Goal: Information Seeking & Learning: Understand process/instructions

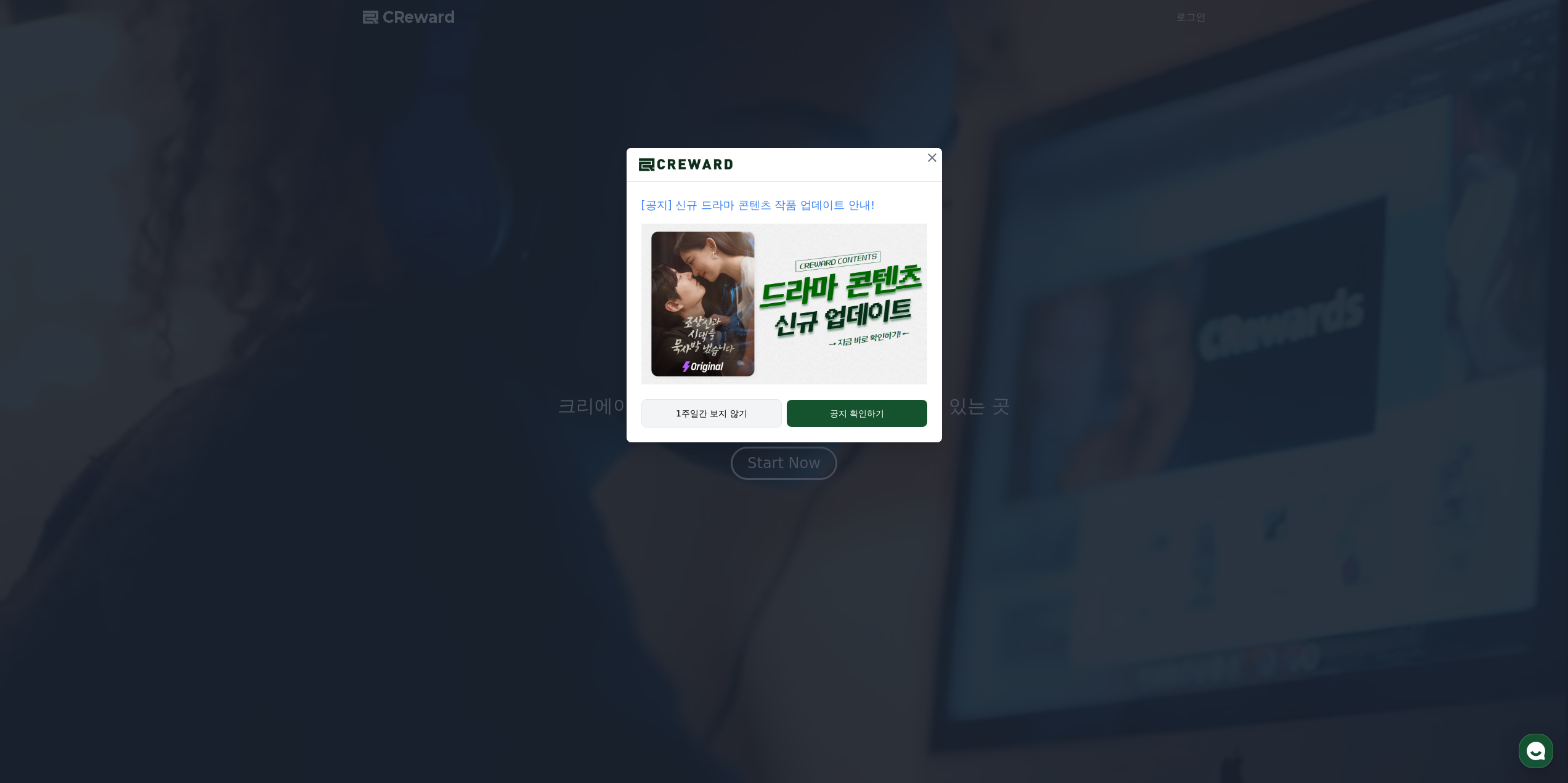
click at [696, 411] on button "1주일간 보지 않기" at bounding box center [712, 413] width 141 height 28
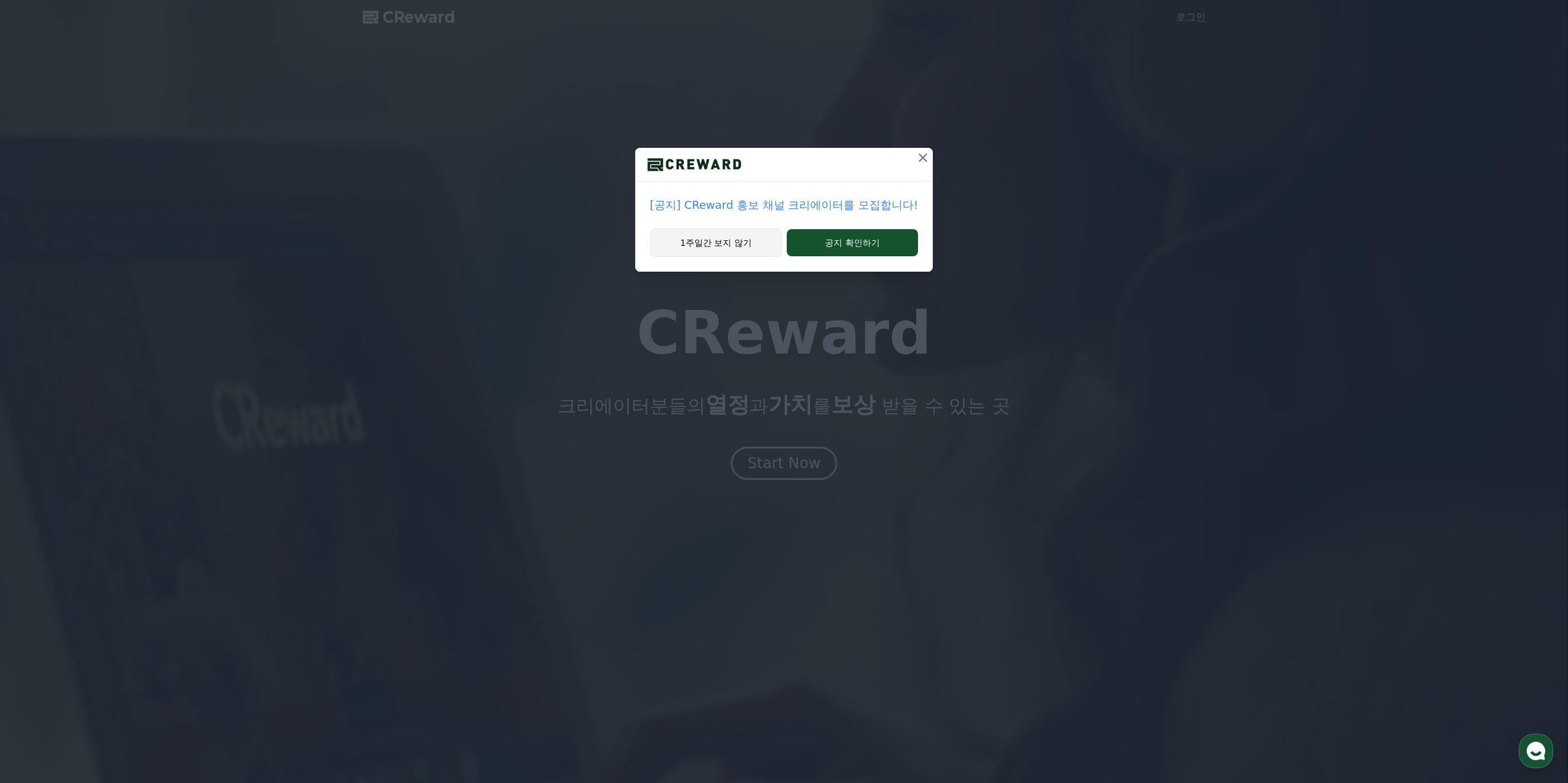
click at [762, 241] on button "1주일간 보지 않기" at bounding box center [715, 242] width 132 height 28
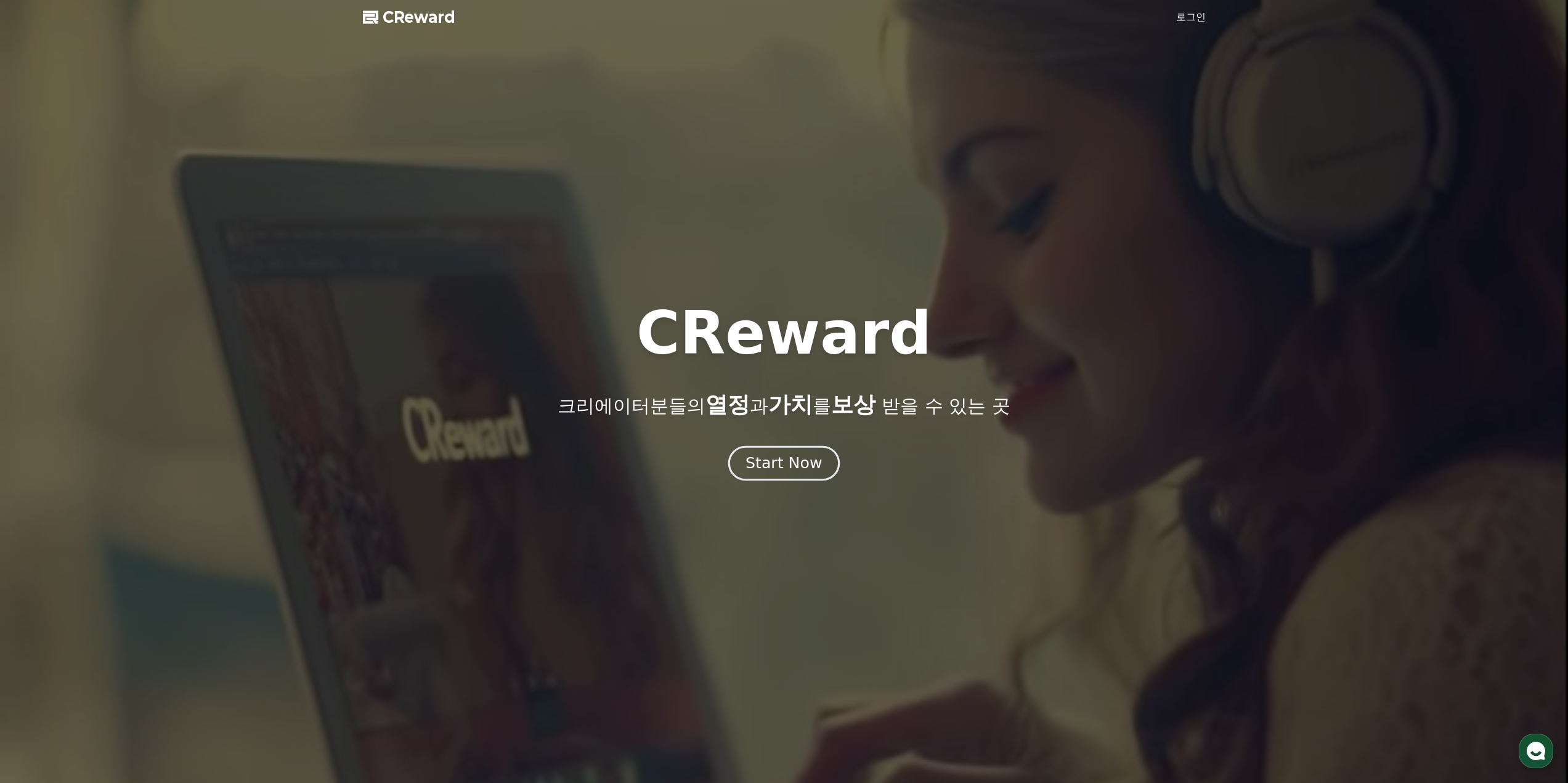
click at [797, 464] on div "Start Now" at bounding box center [783, 463] width 76 height 21
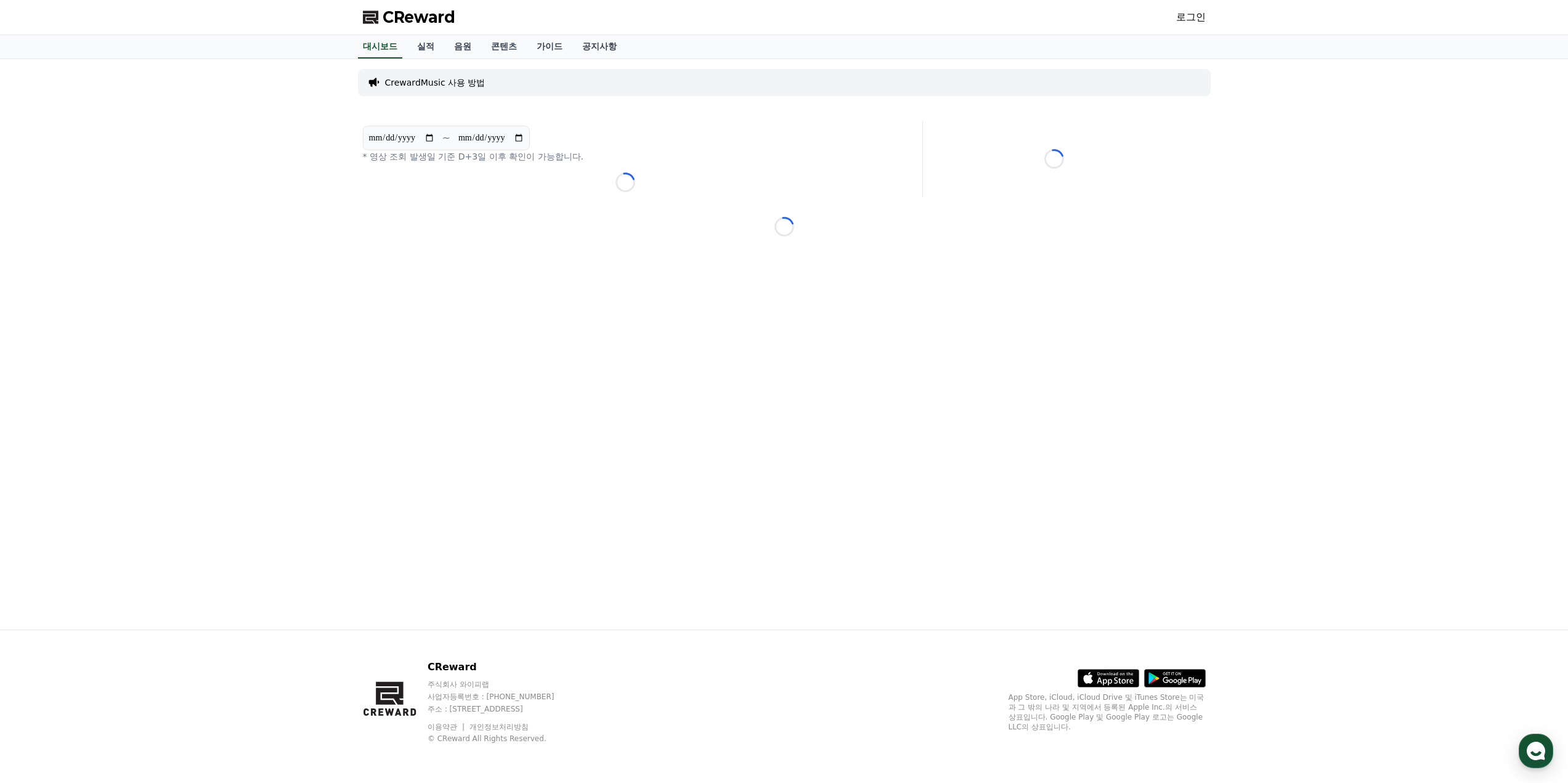
click at [1198, 18] on link "로그인" at bounding box center [1190, 17] width 30 height 14
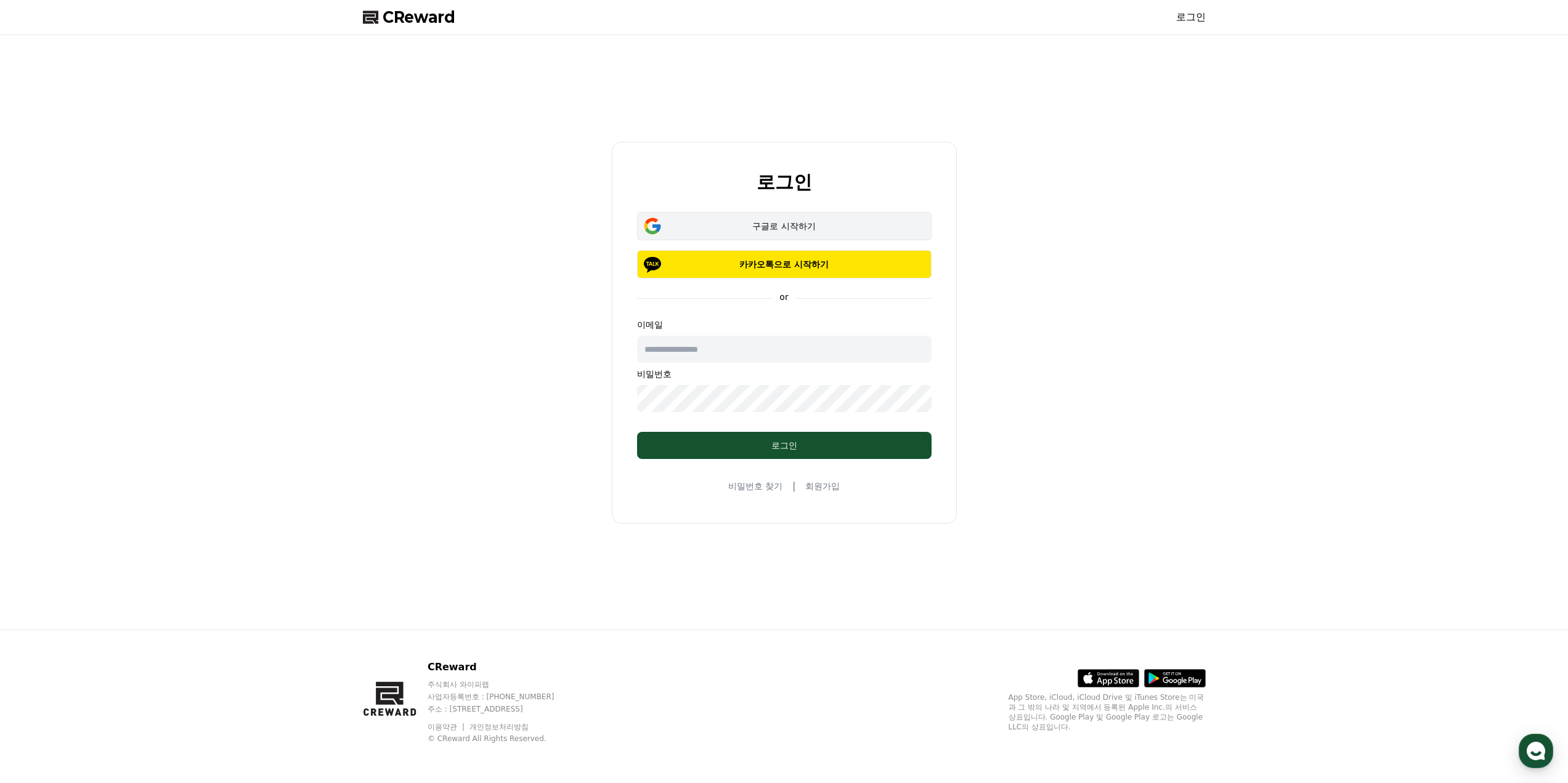
click at [813, 228] on div "구글로 시작하기" at bounding box center [784, 226] width 259 height 12
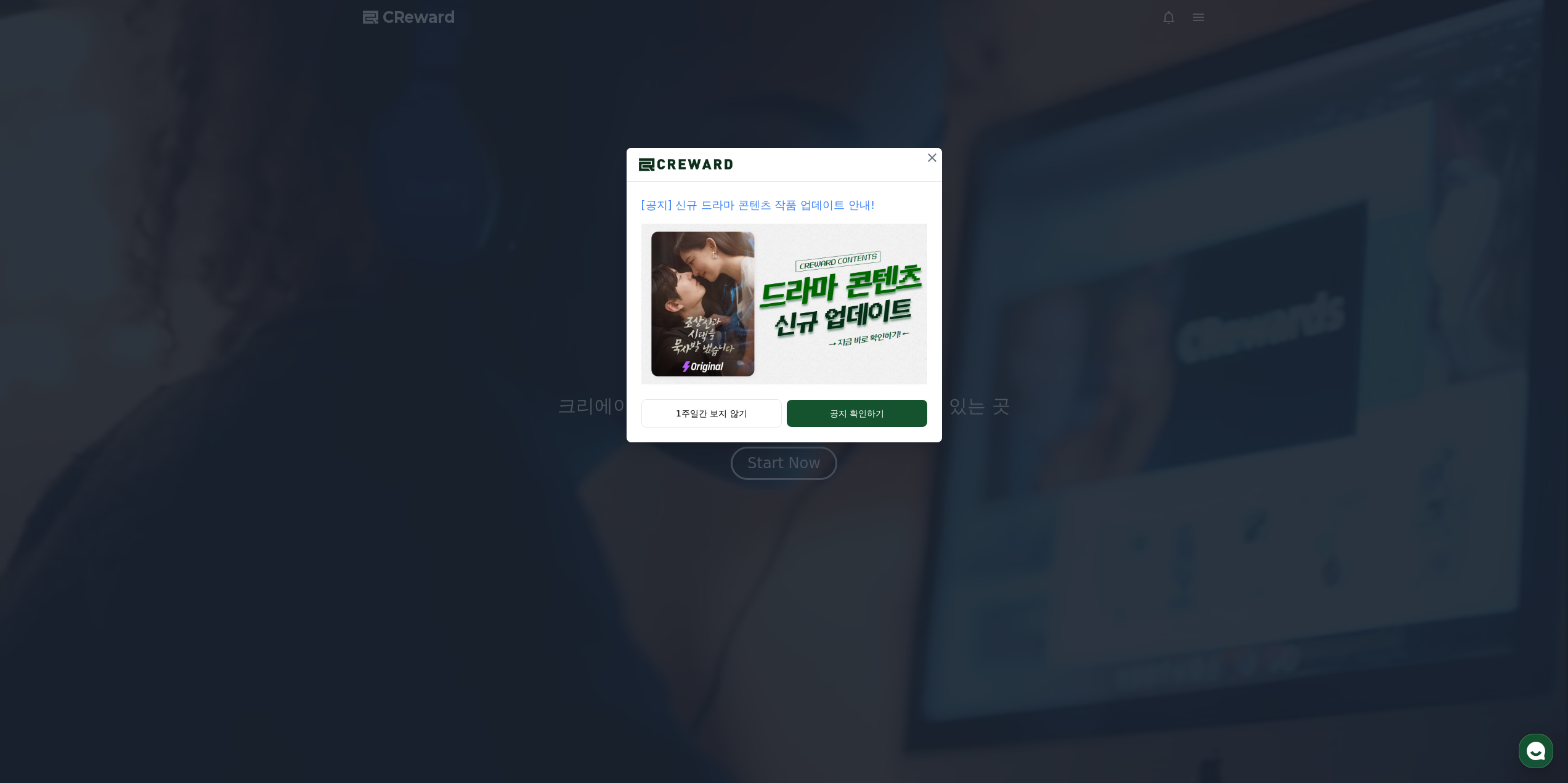
click at [1193, 21] on div "[공지] 신규 드라마 콘텐츠 작품 업데이트 안내! 1주일간 보지 않기 공지 확인하기" at bounding box center [784, 231] width 1568 height 462
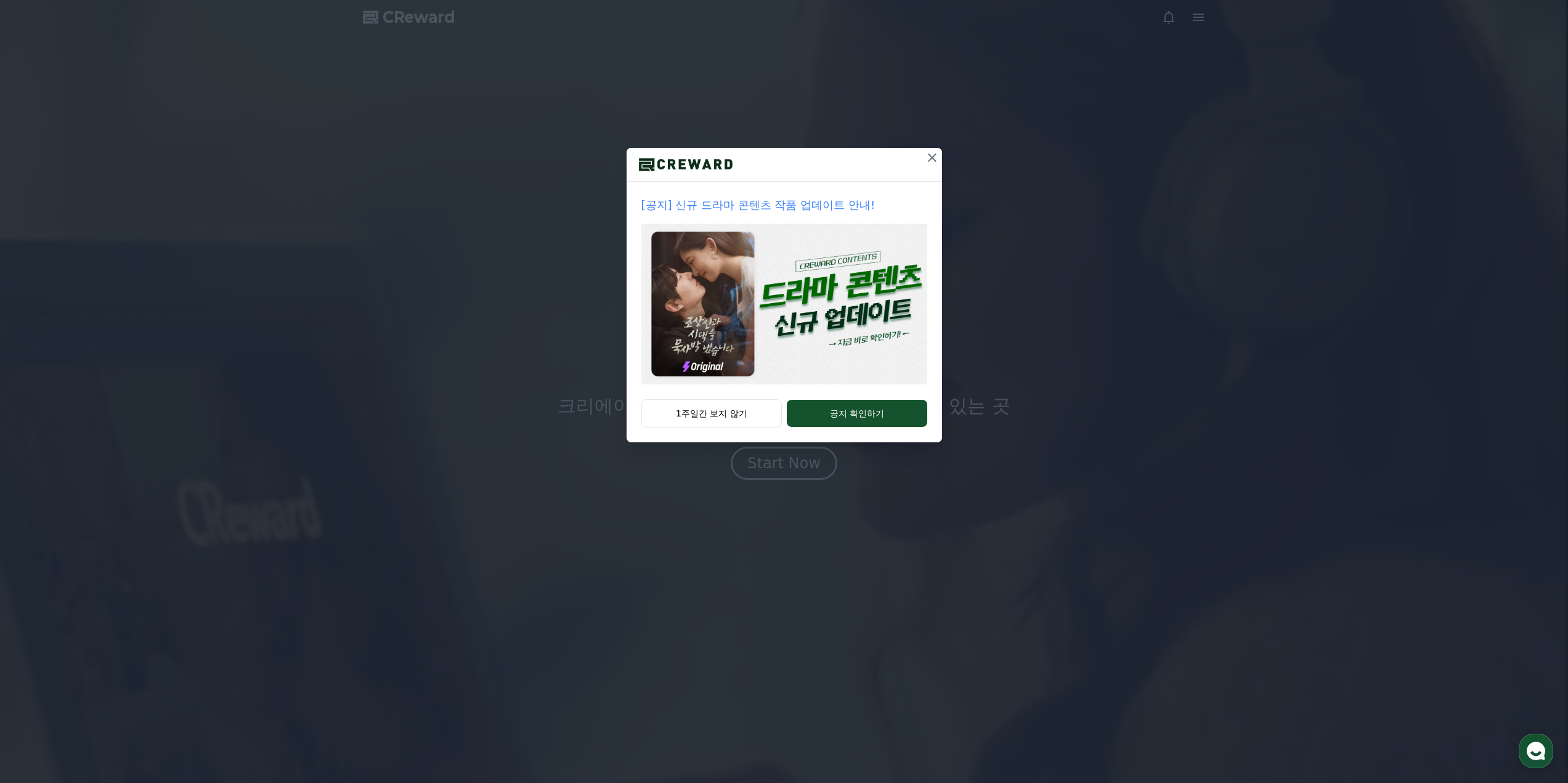
click at [935, 162] on icon at bounding box center [932, 158] width 14 height 14
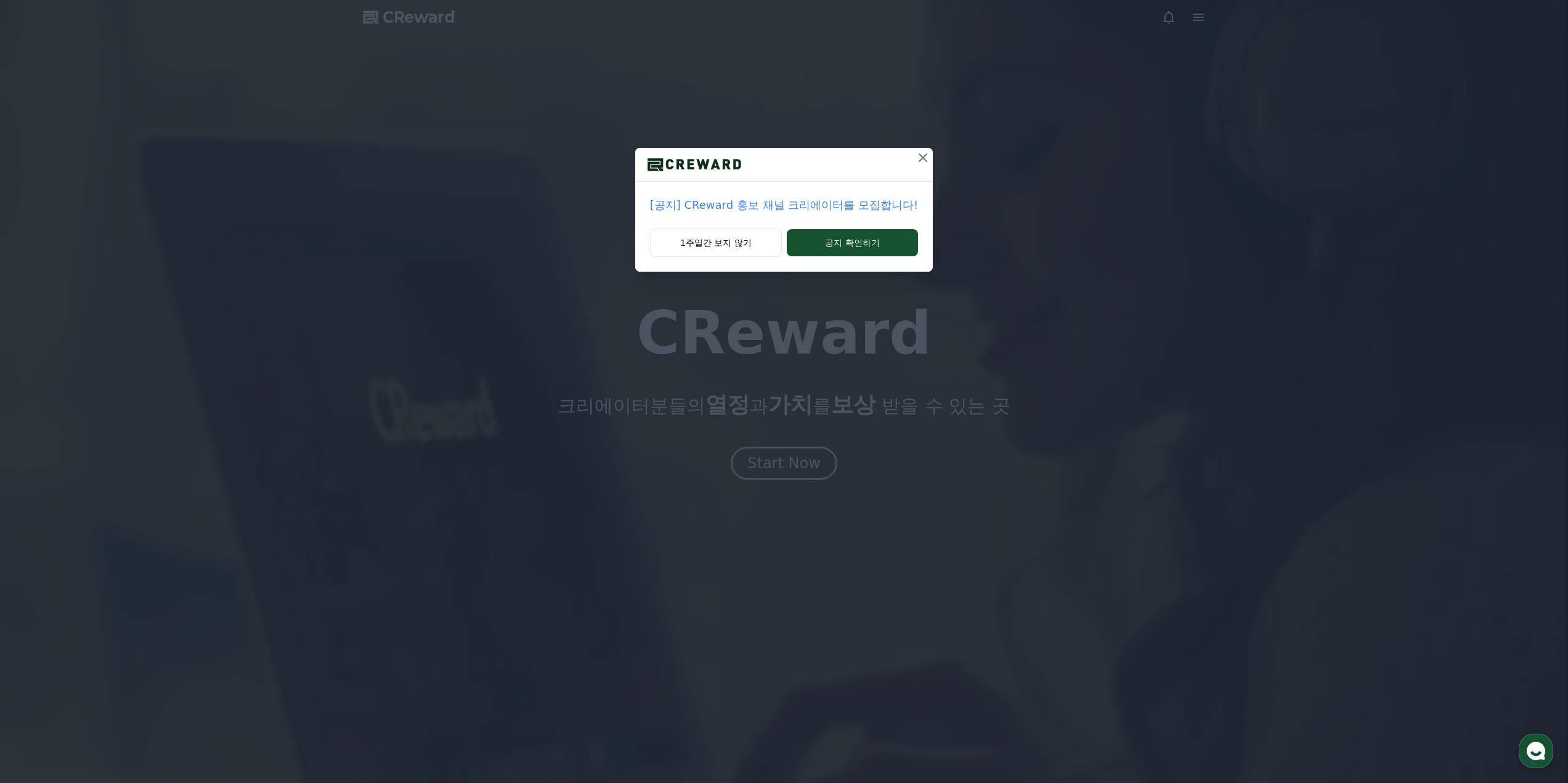
click at [929, 159] on div "[공지] CReward 홍보 채널 크리에이터를 모집합니다! 1주일간 보지 않기 공지 확인하기" at bounding box center [784, 145] width 1568 height 291
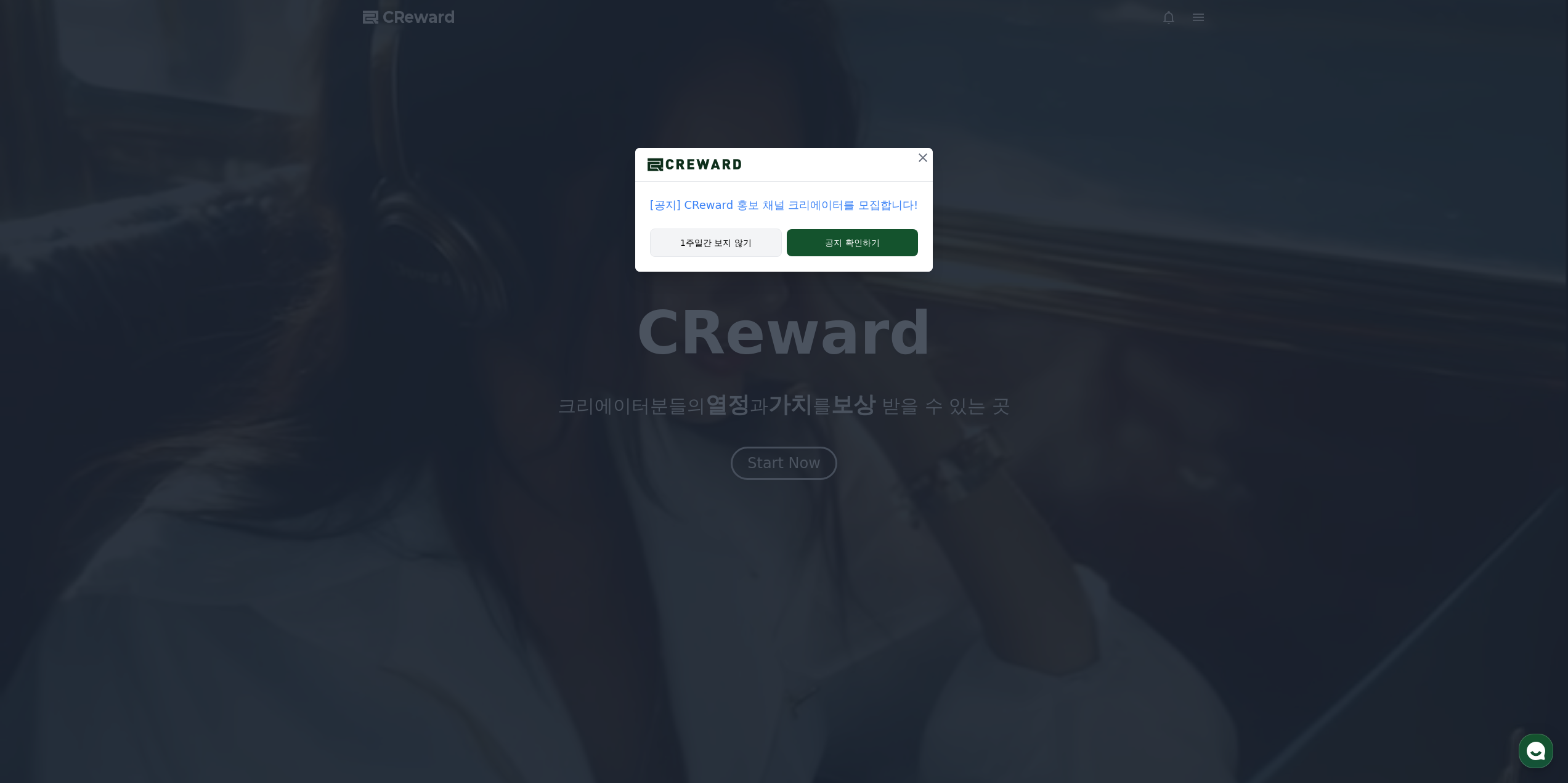
click at [734, 243] on button "1주일간 보지 않기" at bounding box center [715, 242] width 132 height 28
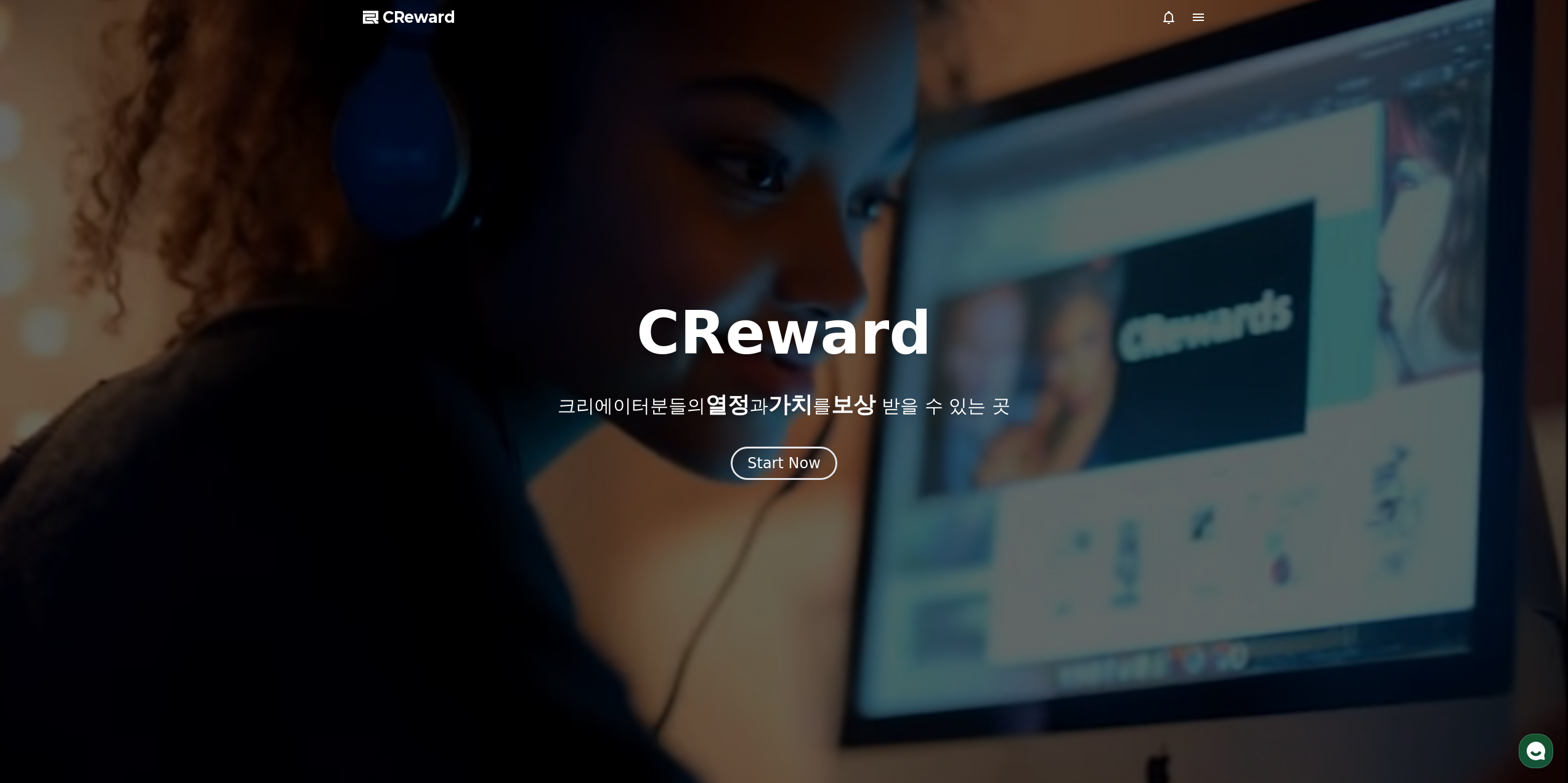
click at [1198, 16] on icon at bounding box center [1198, 17] width 14 height 14
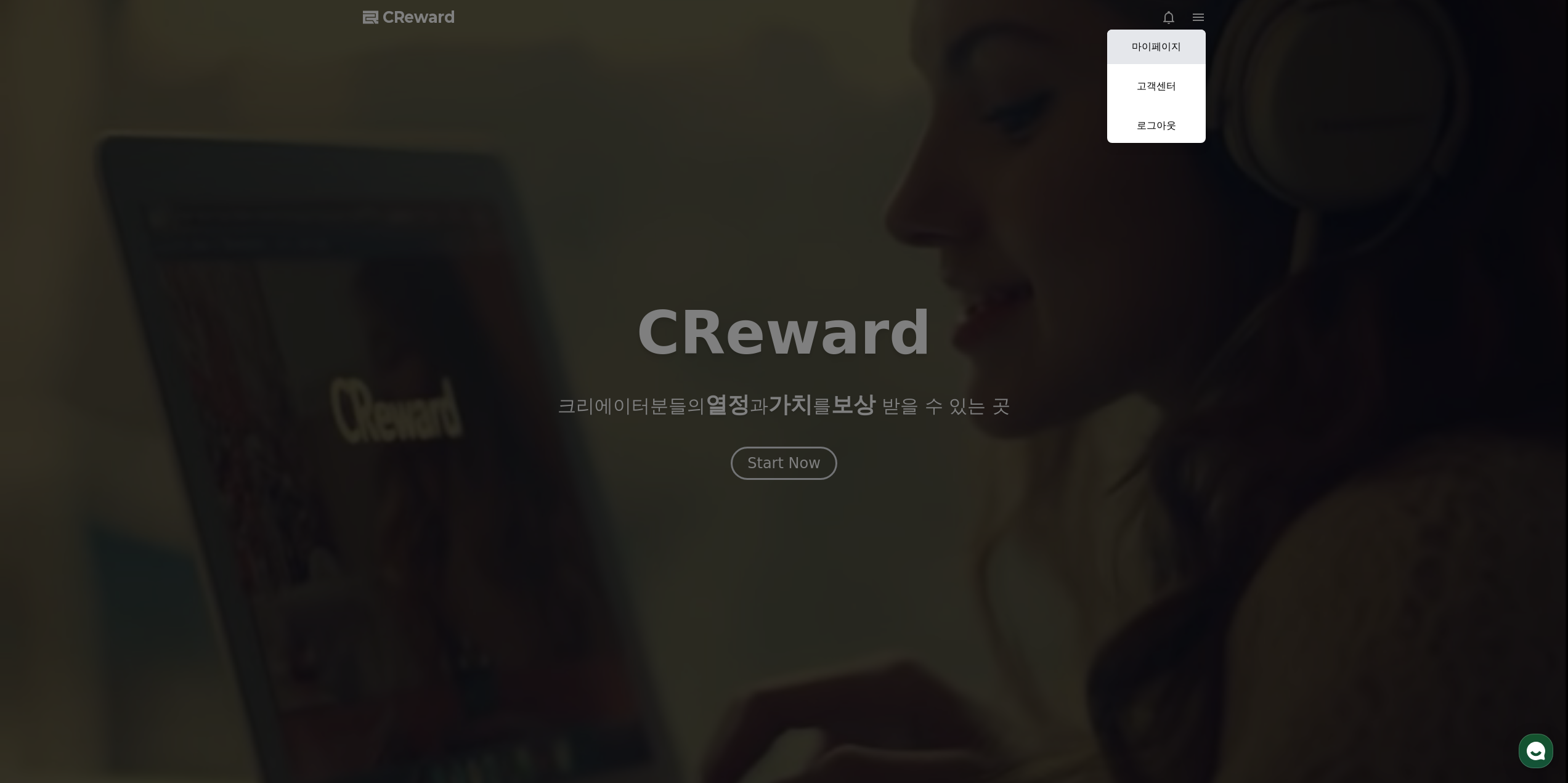
click at [1152, 56] on link "마이페이지" at bounding box center [1157, 46] width 99 height 34
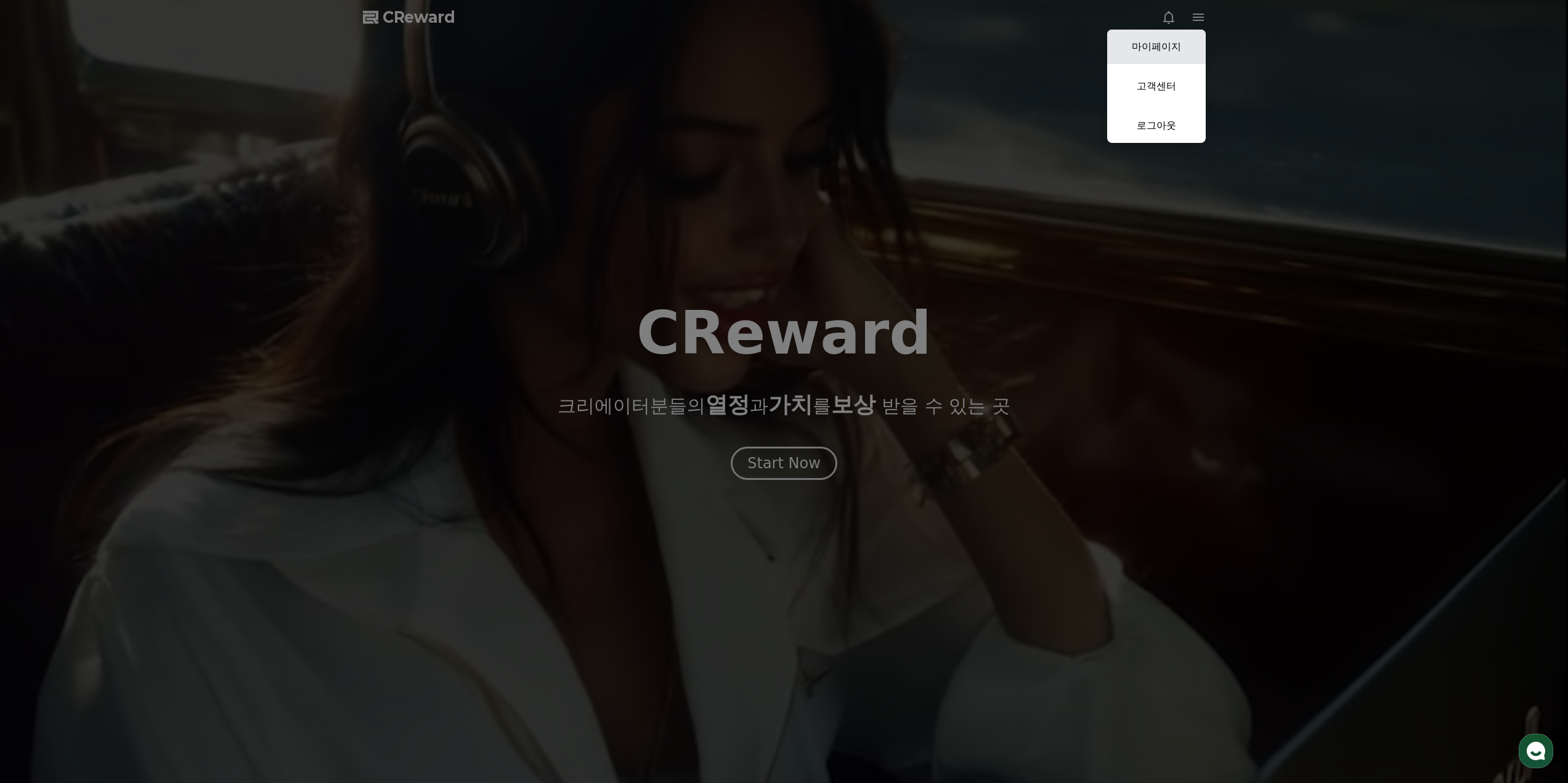
select select "**********"
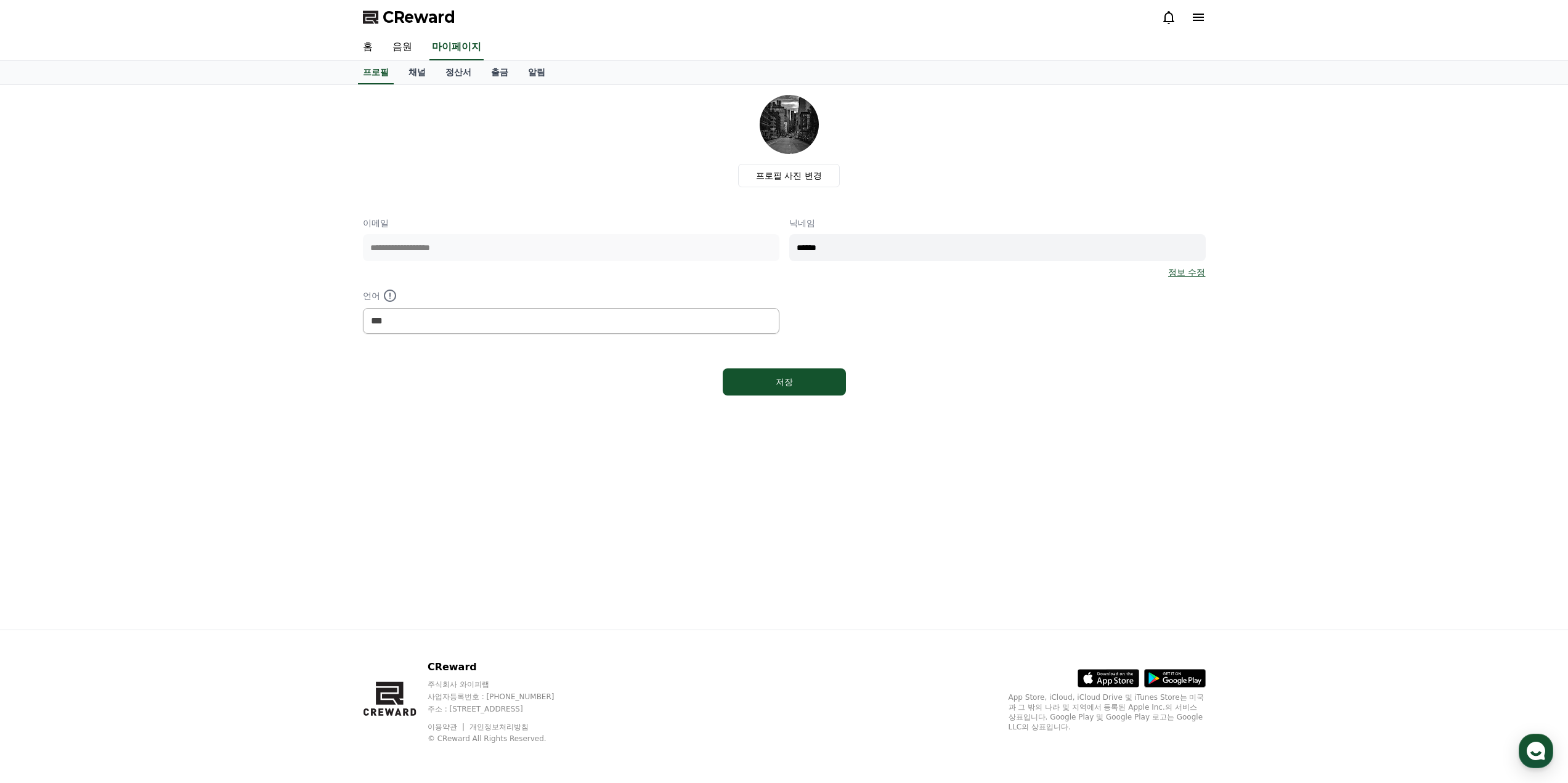
click at [577, 289] on p "언어" at bounding box center [571, 295] width 416 height 14
click at [506, 349] on div "**********" at bounding box center [784, 247] width 843 height 305
click at [554, 270] on div "**********" at bounding box center [571, 247] width 416 height 62
click at [424, 73] on link "채널" at bounding box center [417, 72] width 37 height 24
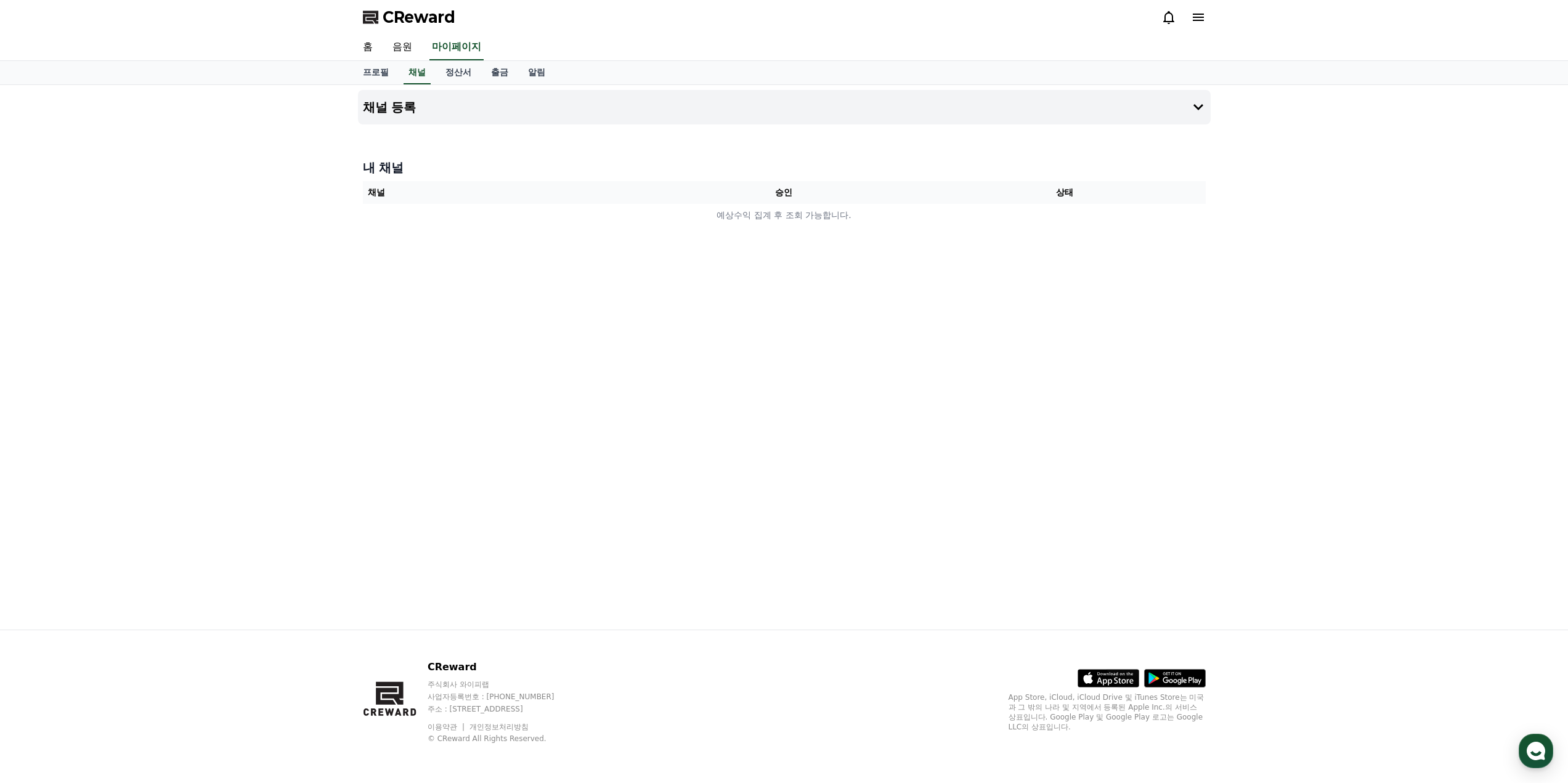
click at [677, 126] on div at bounding box center [784, 129] width 853 height 10
click at [409, 48] on link "음원" at bounding box center [403, 47] width 40 height 26
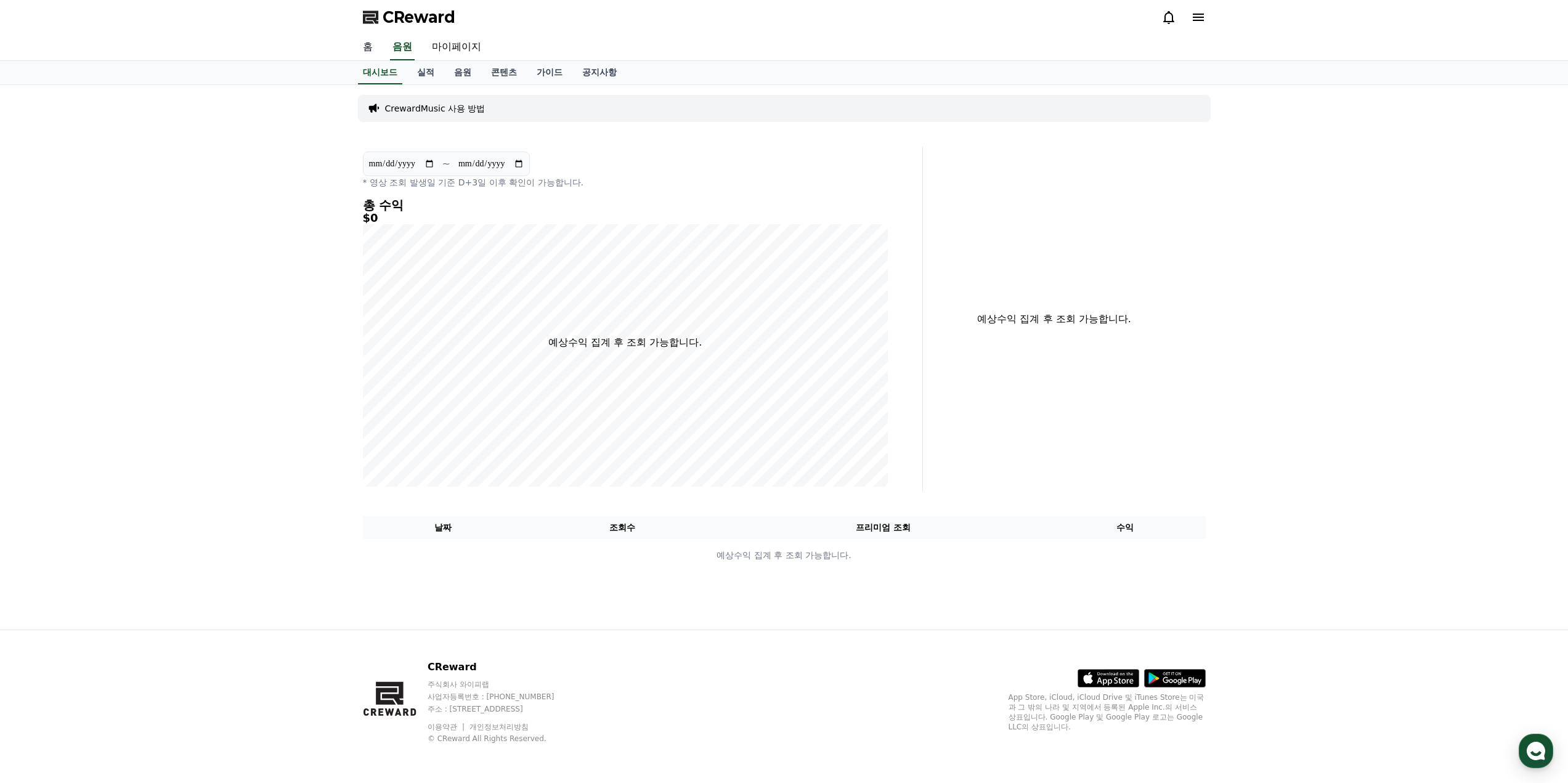
click at [377, 51] on link "홈" at bounding box center [368, 47] width 30 height 26
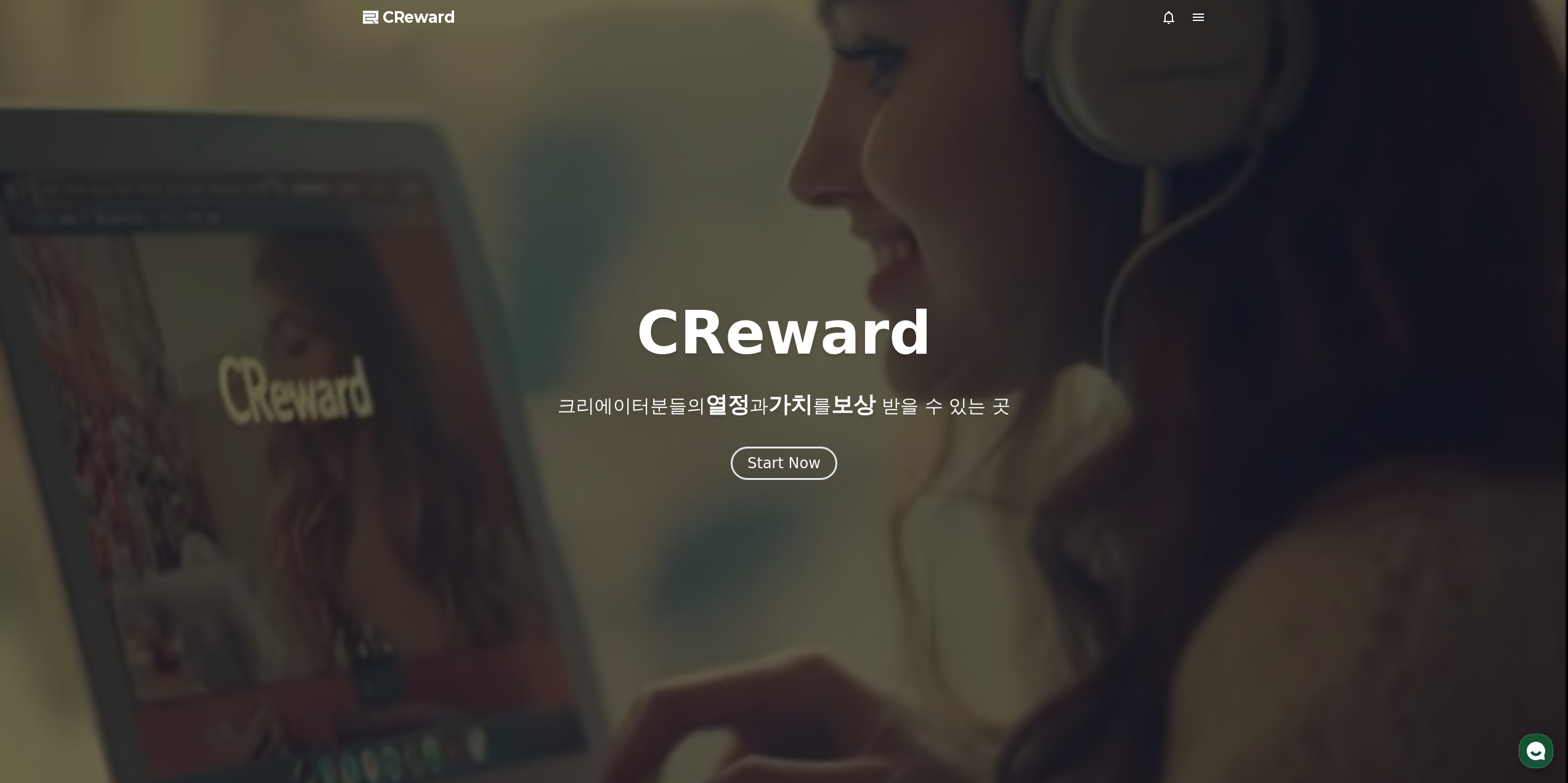
click at [1204, 15] on icon at bounding box center [1198, 17] width 14 height 14
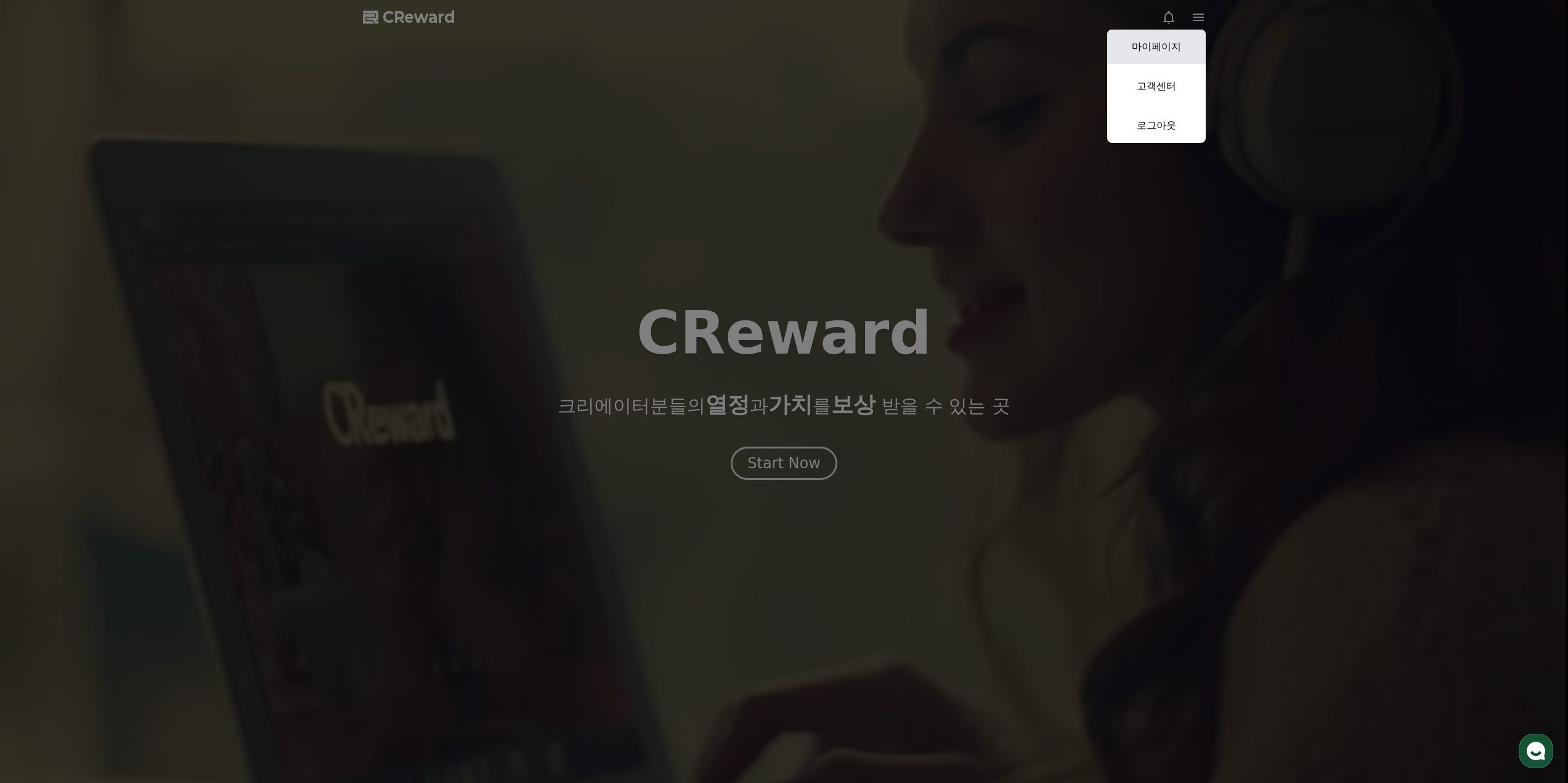
click at [1165, 49] on link "마이페이지" at bounding box center [1157, 46] width 99 height 34
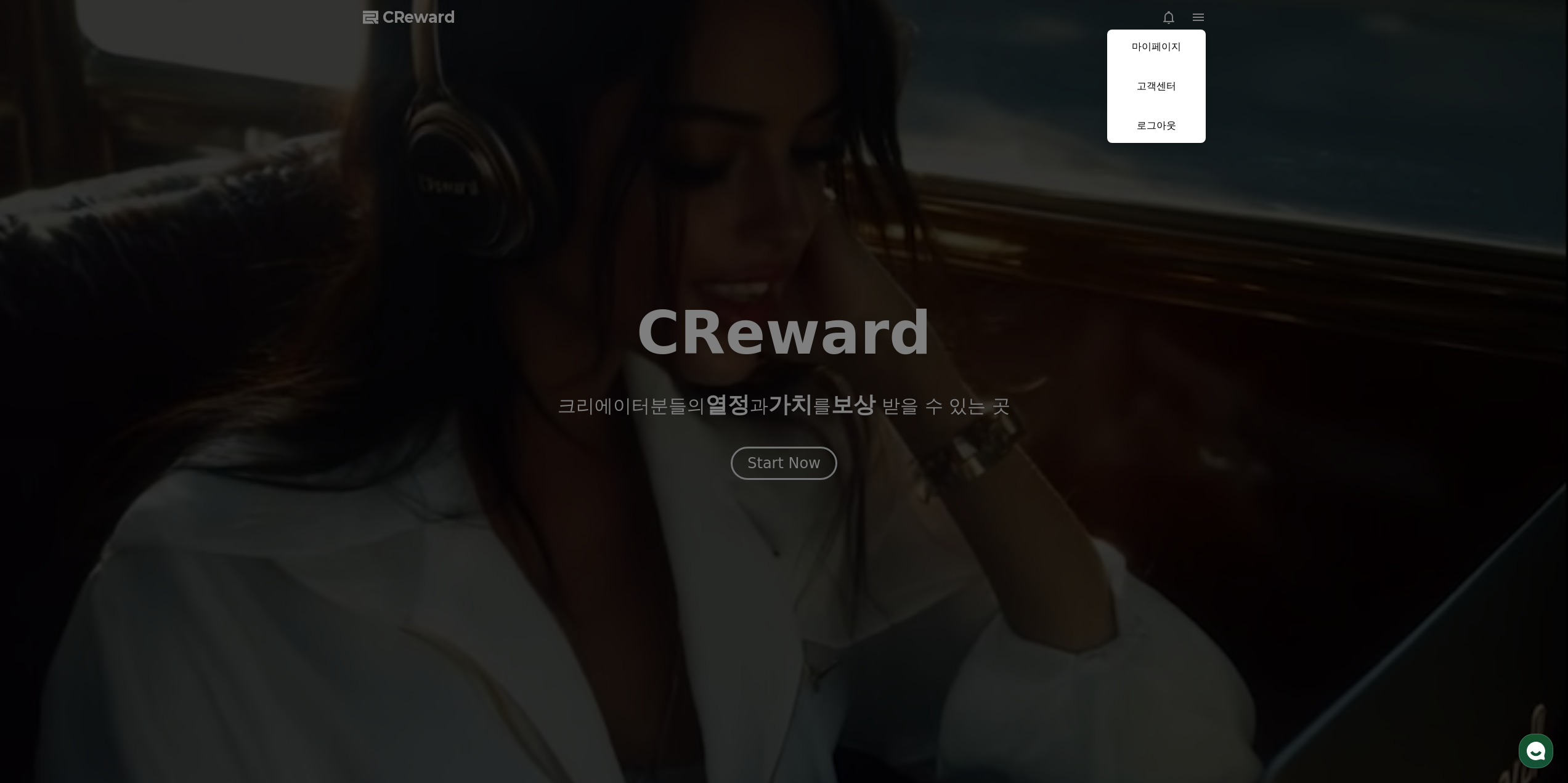
select select "**********"
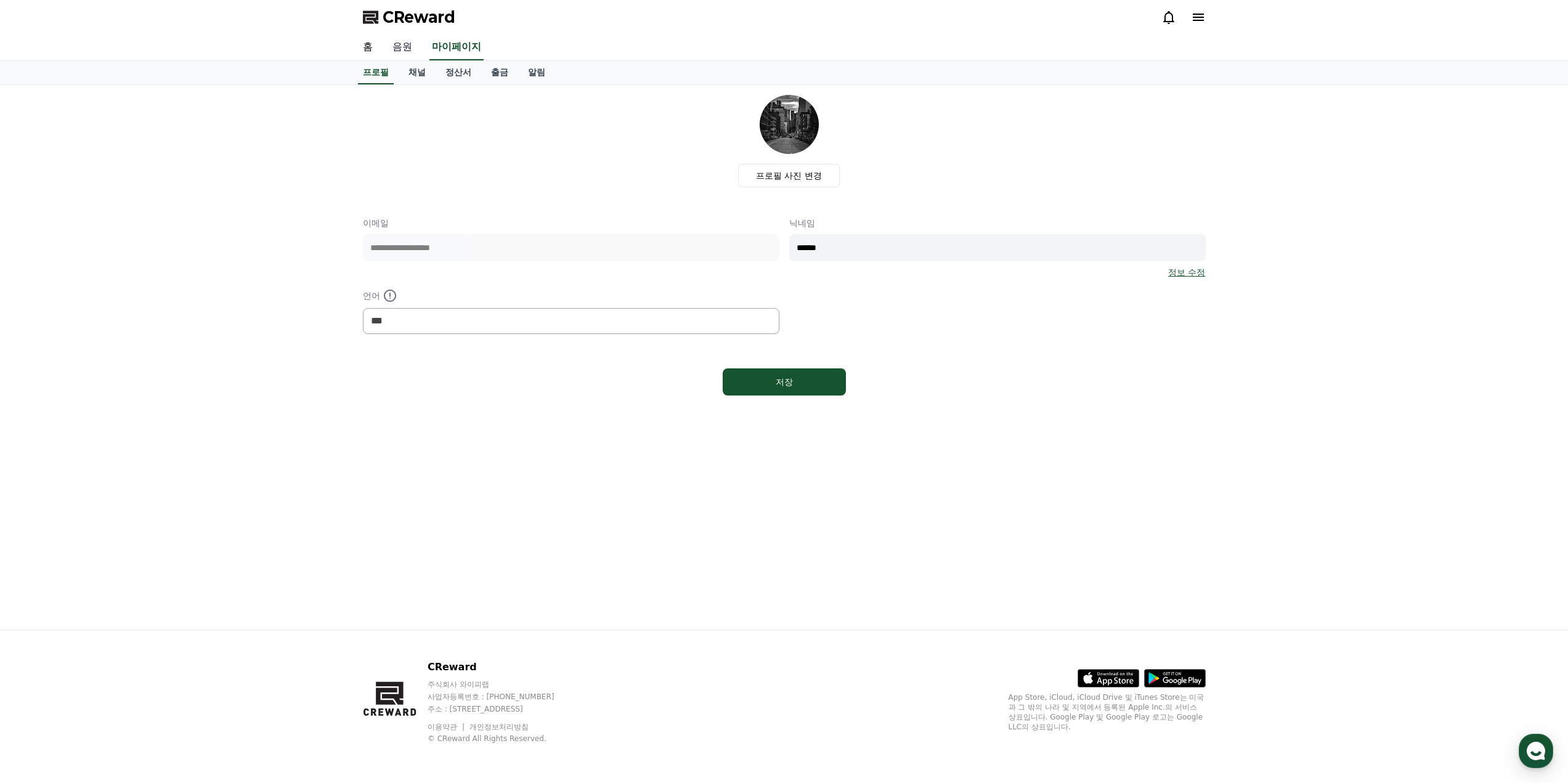
click at [403, 46] on link "음원" at bounding box center [403, 47] width 40 height 26
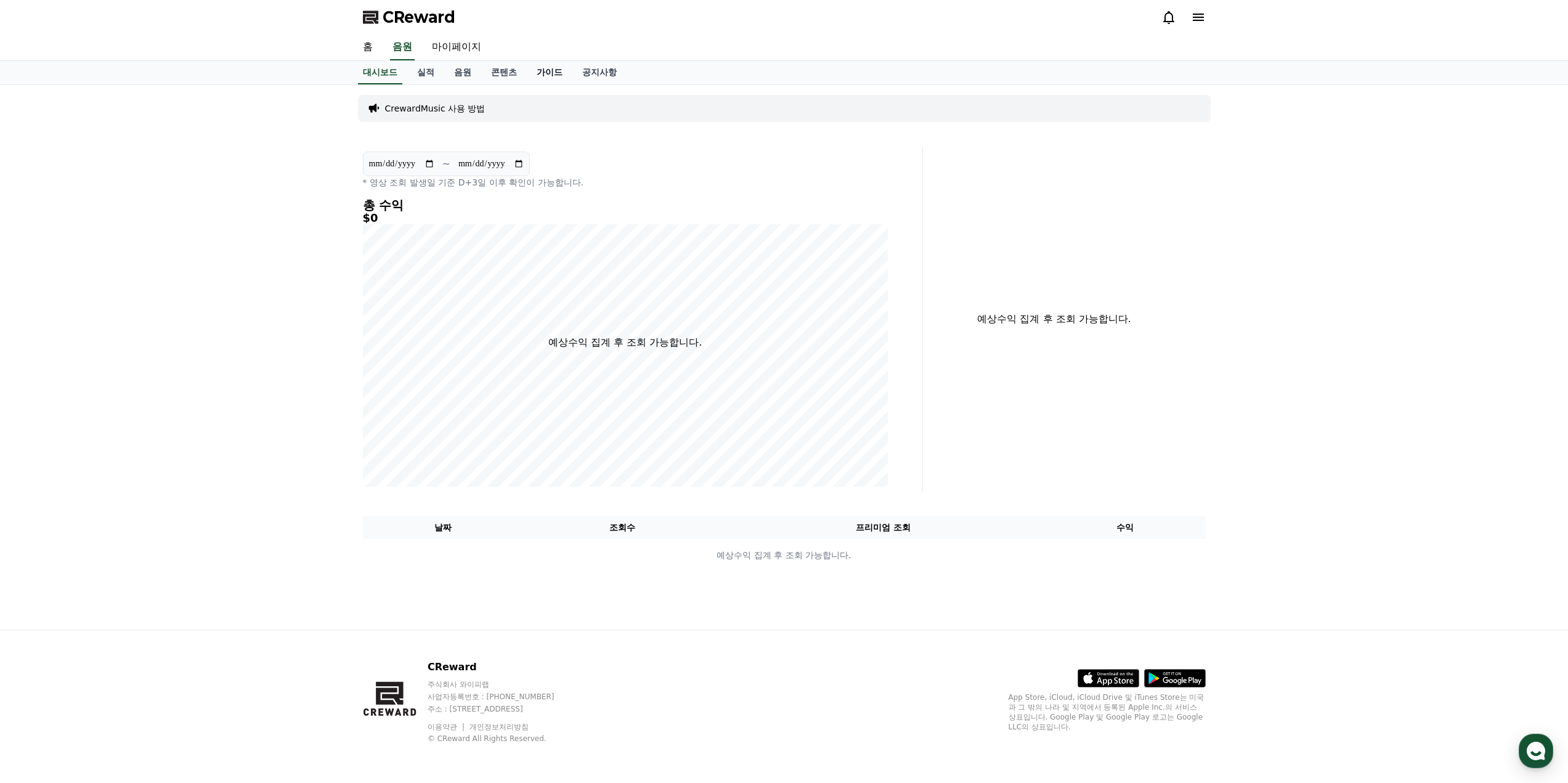
click at [546, 73] on link "가이드" at bounding box center [550, 72] width 46 height 24
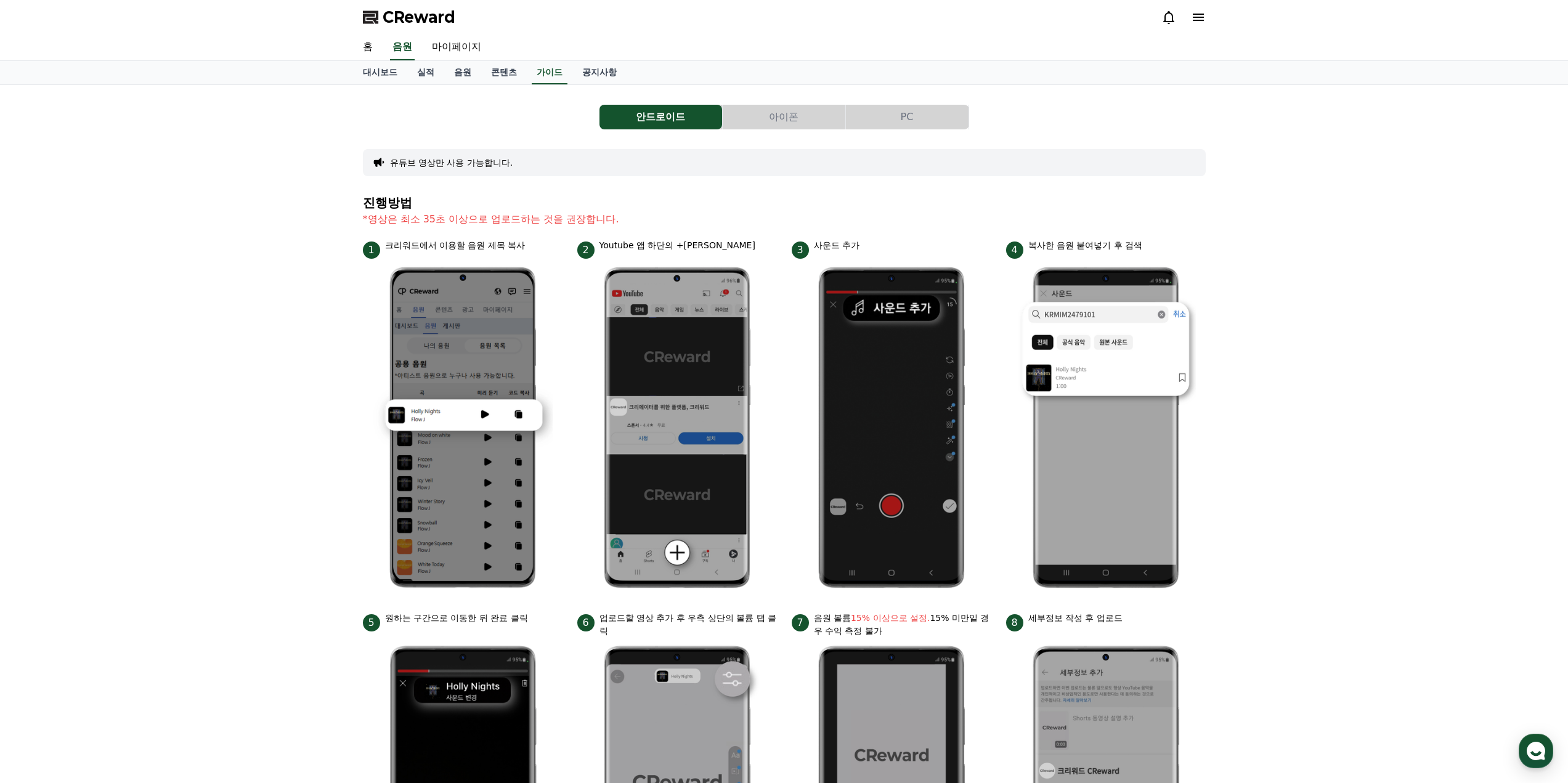
click at [511, 189] on div "안드로이드 아이폰 PC 유튜브 영상만 사용 가능합니다. 진행방법 *영상은 최소 35초 이상으로 업로드하는 것을 권장합니다. 1 크리워드에서 이…" at bounding box center [784, 536] width 843 height 881
click at [814, 112] on button "아이폰" at bounding box center [783, 117] width 123 height 24
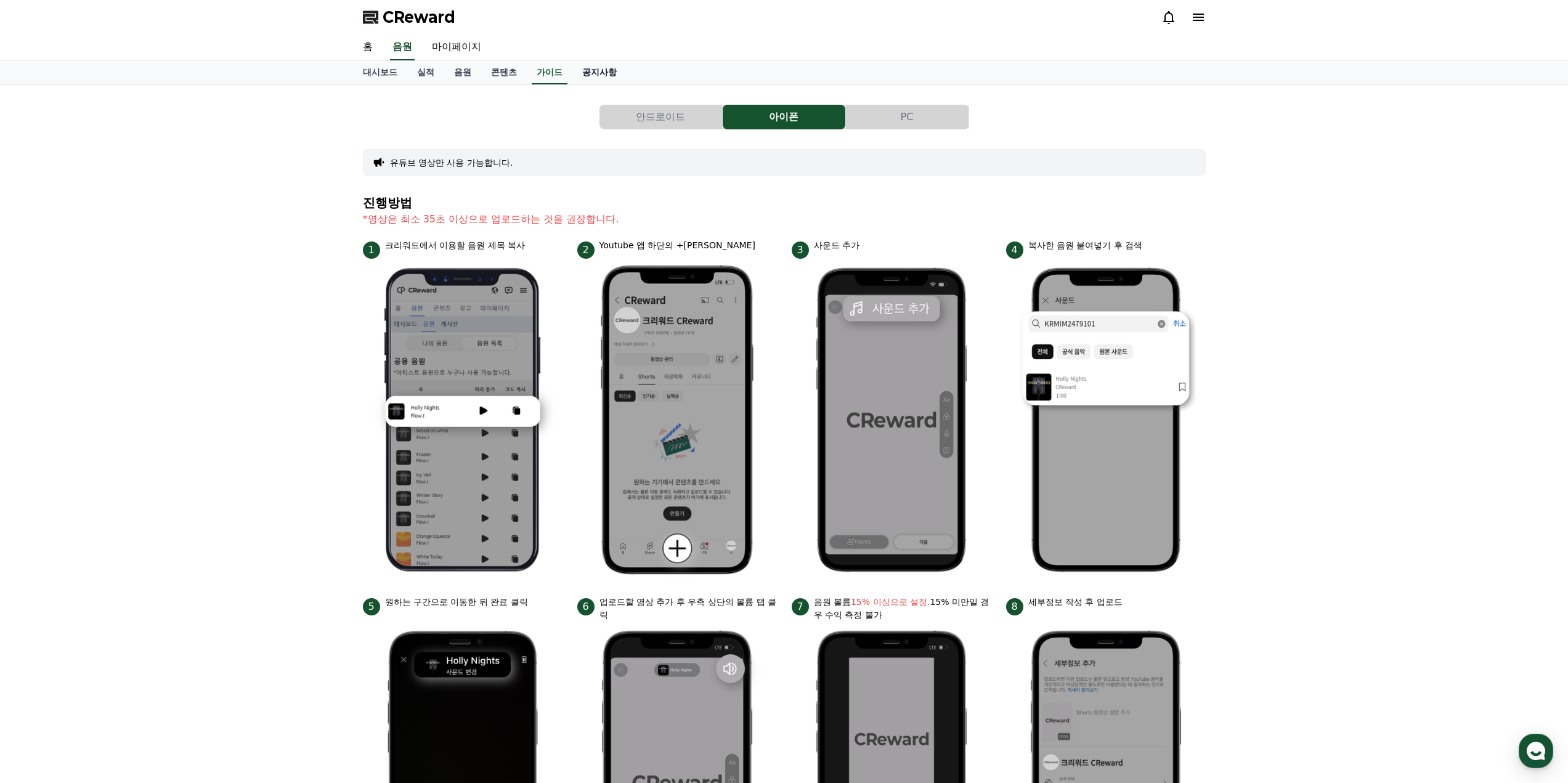
click at [601, 69] on link "공지사항" at bounding box center [599, 72] width 54 height 24
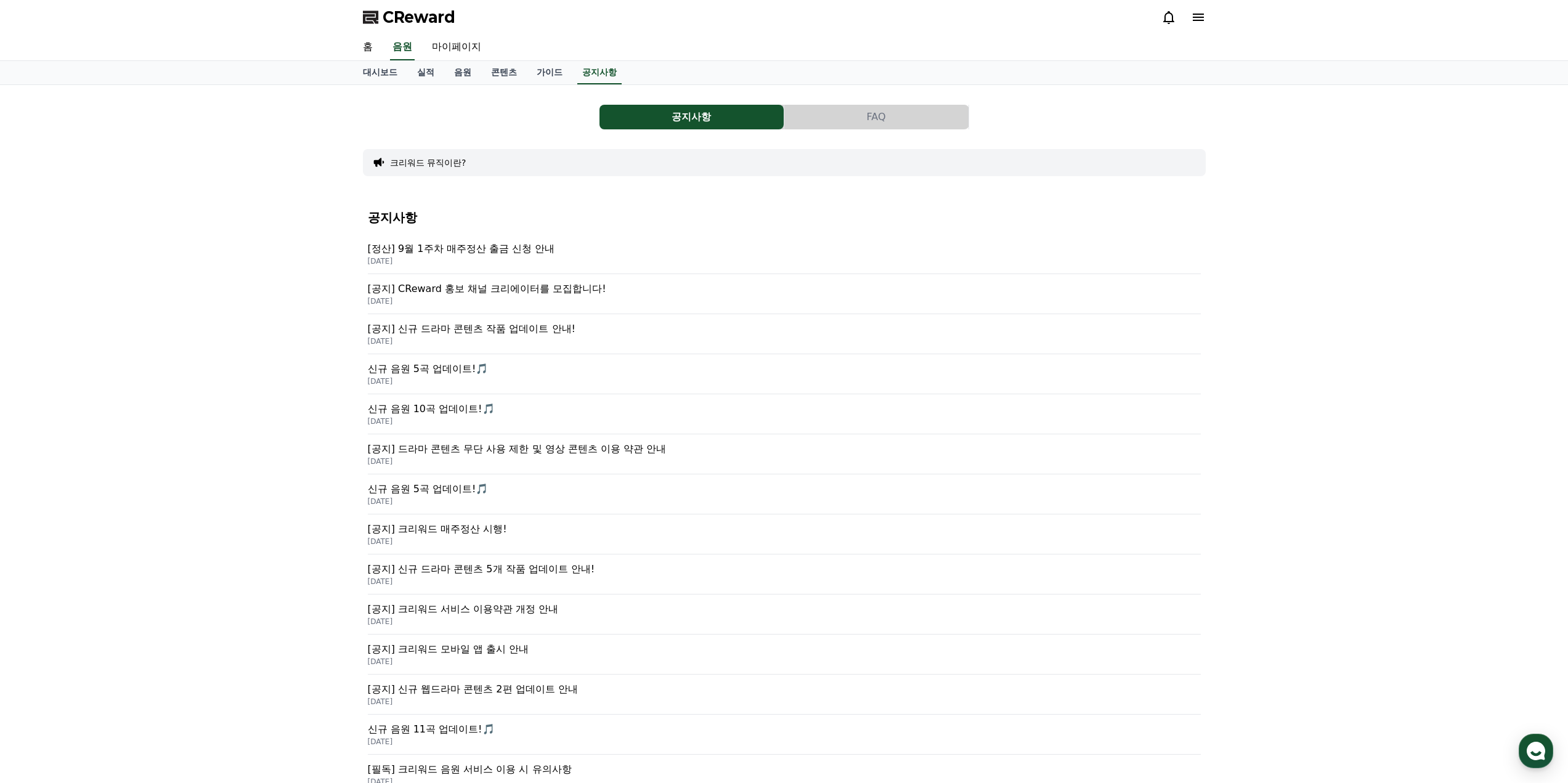
click at [520, 329] on p "[공지] 신규 드라마 콘텐츠 작품 업데이트 안내!" at bounding box center [784, 329] width 833 height 14
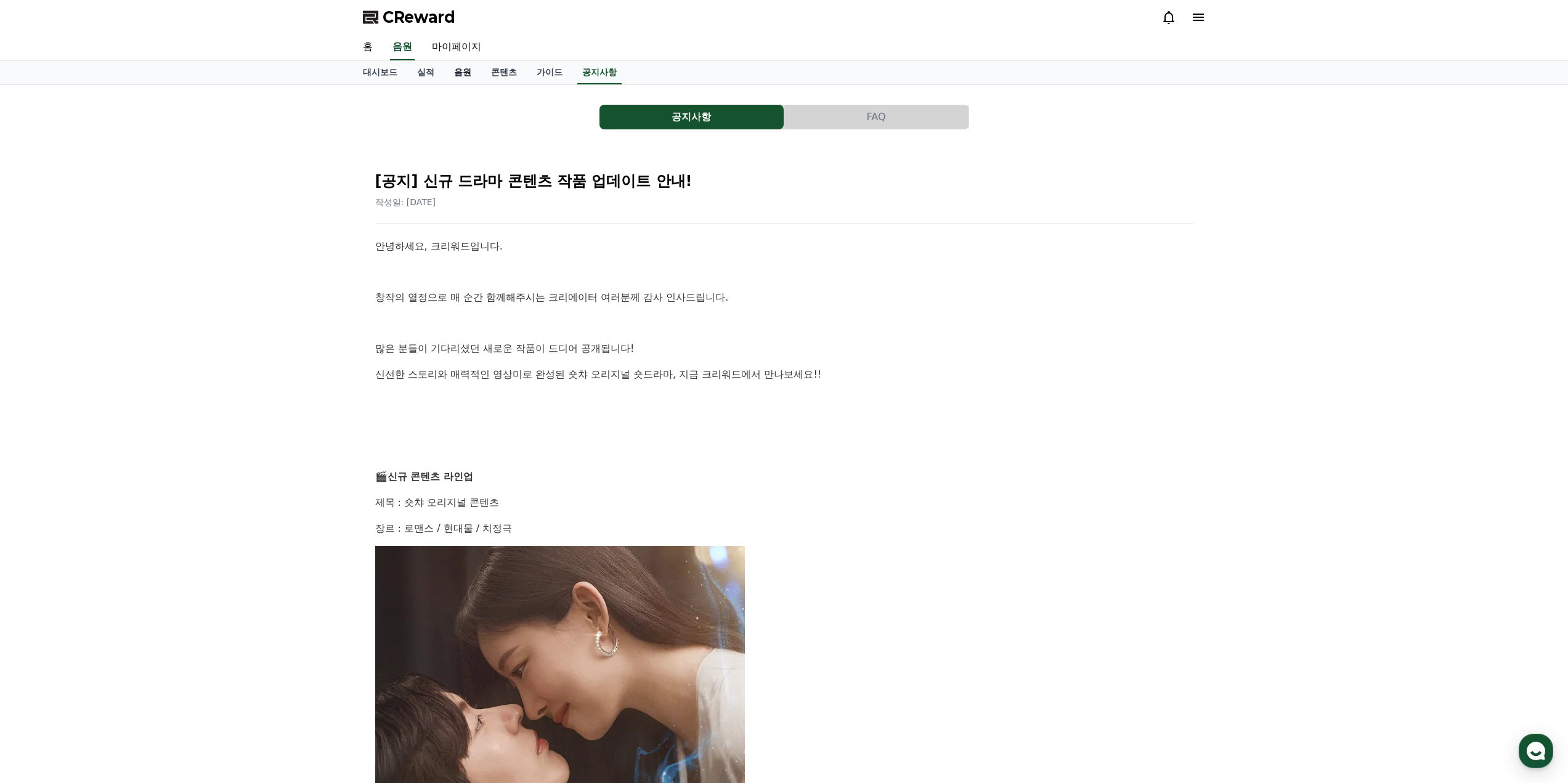
click at [458, 74] on link "음원" at bounding box center [463, 72] width 37 height 24
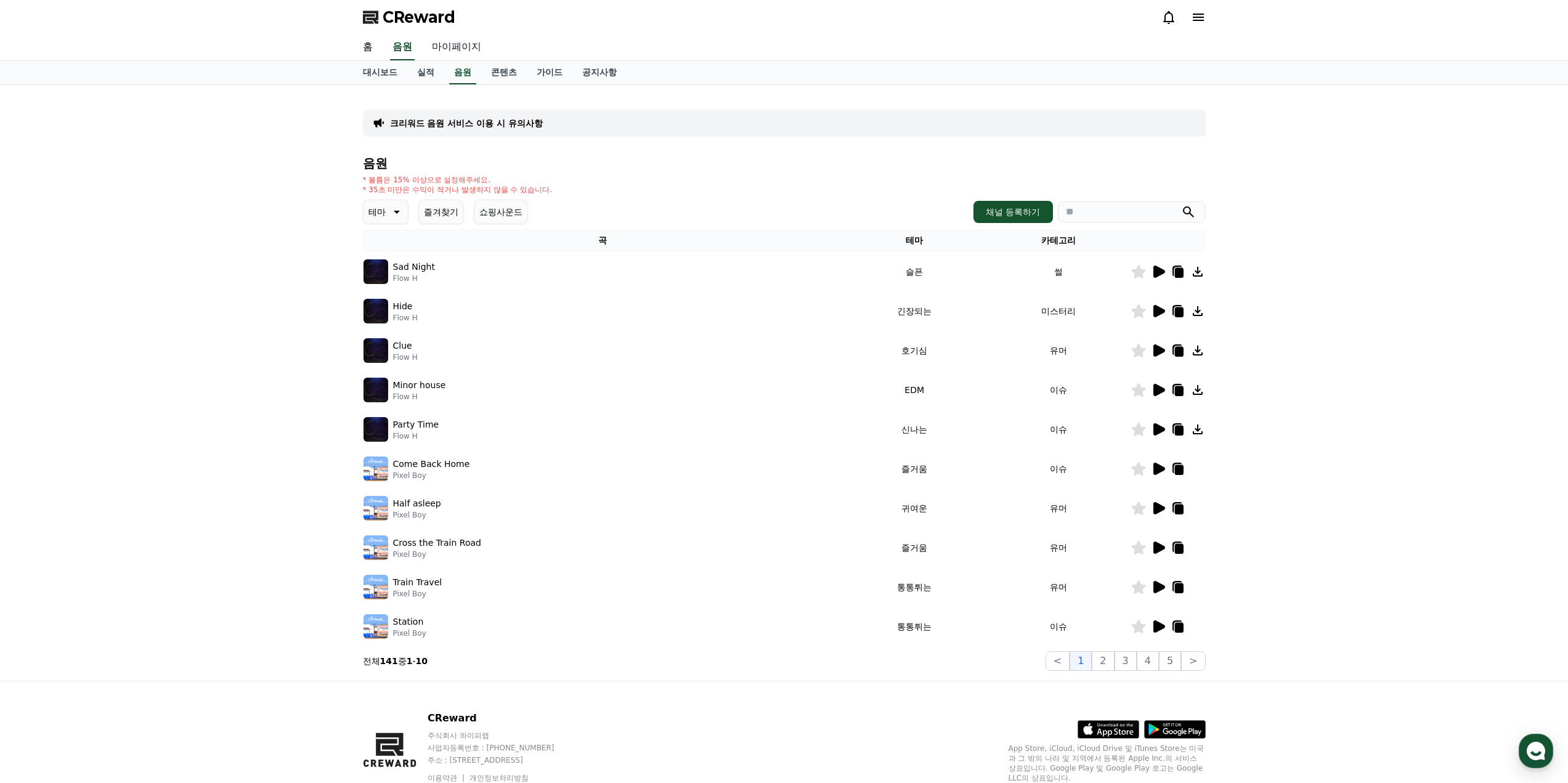
click at [456, 51] on link "마이페이지" at bounding box center [456, 47] width 69 height 26
select select "**********"
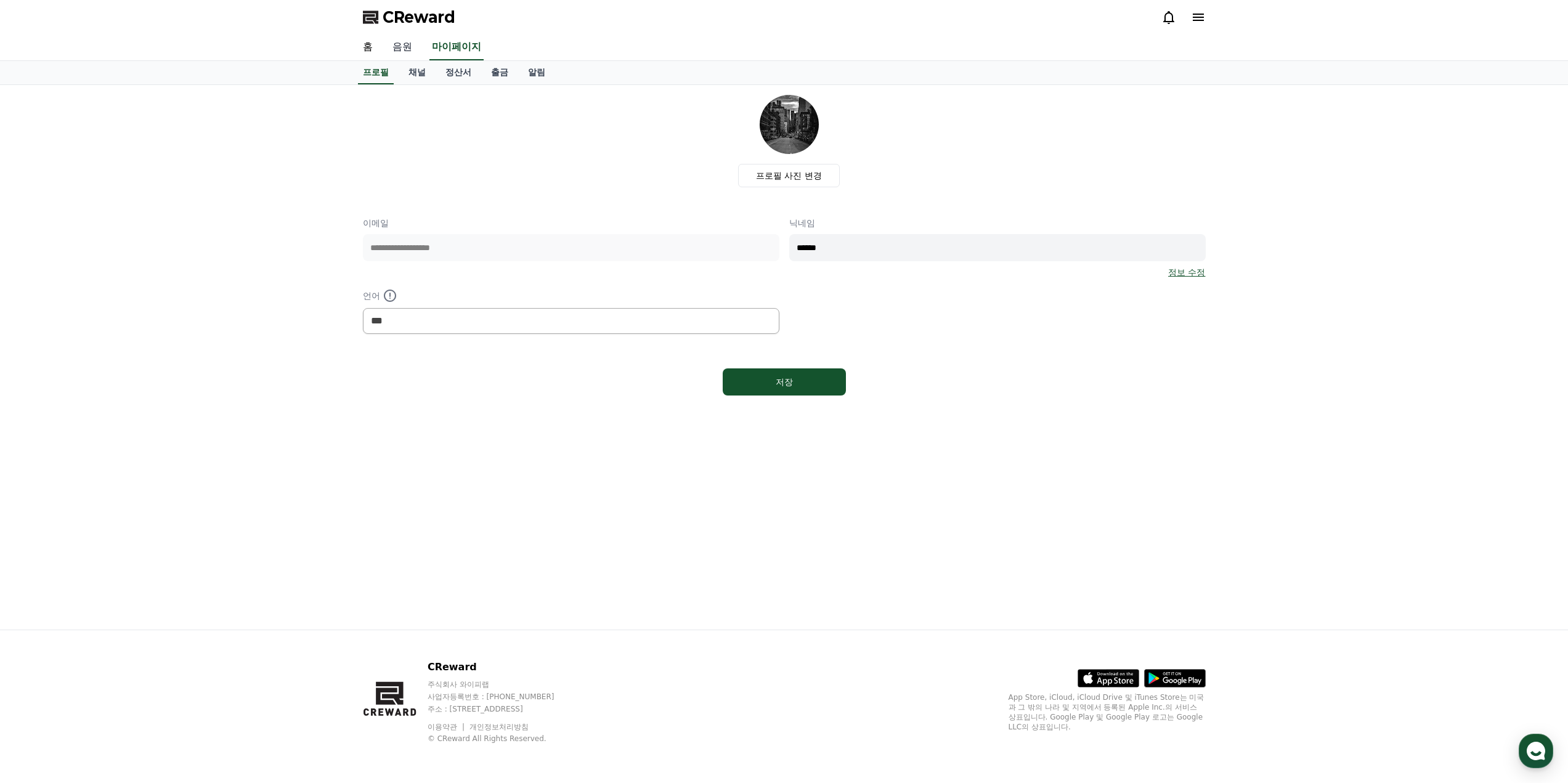
click at [394, 47] on link "음원" at bounding box center [403, 47] width 40 height 26
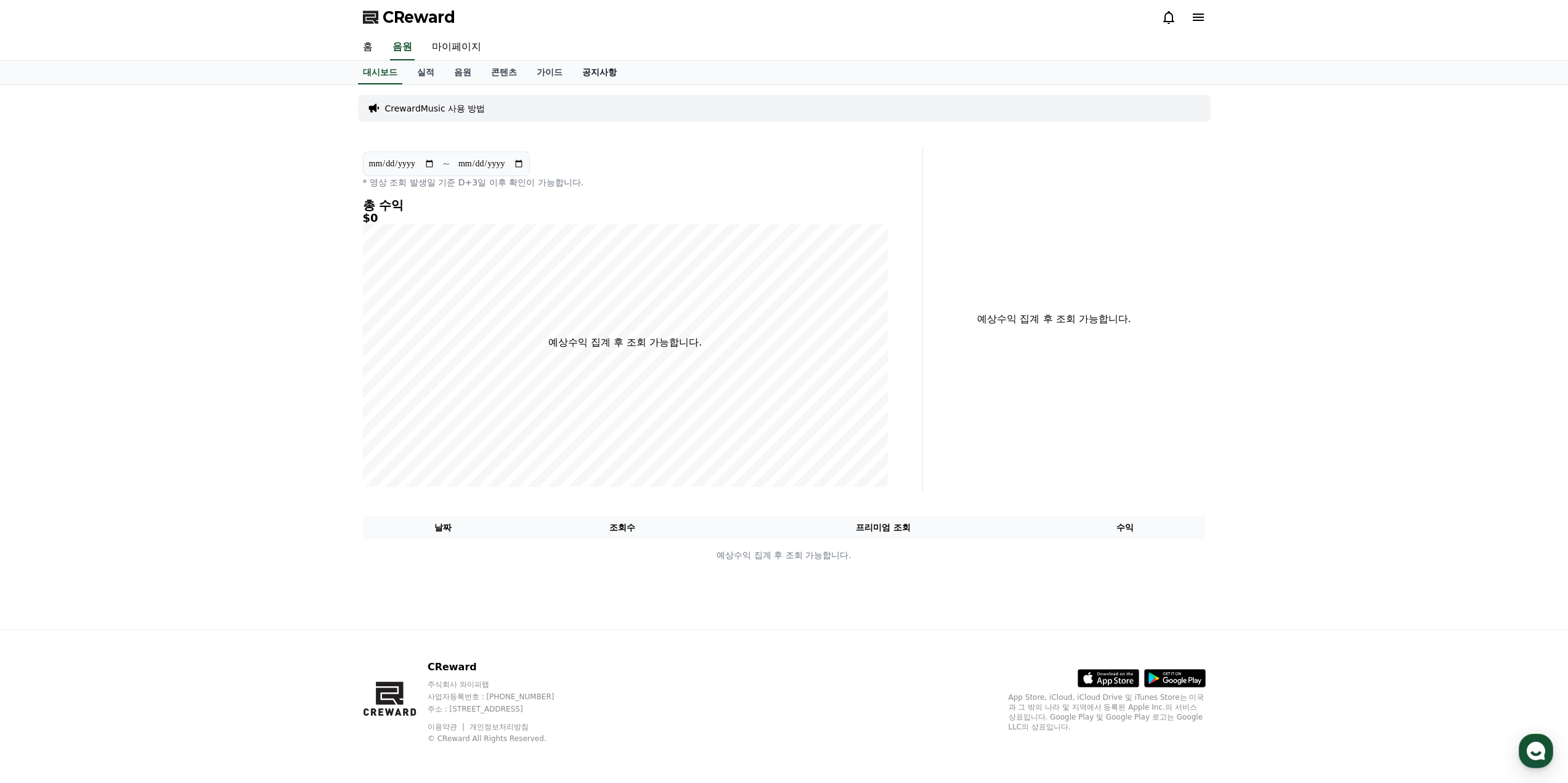
click at [593, 75] on link "공지사항" at bounding box center [599, 72] width 54 height 24
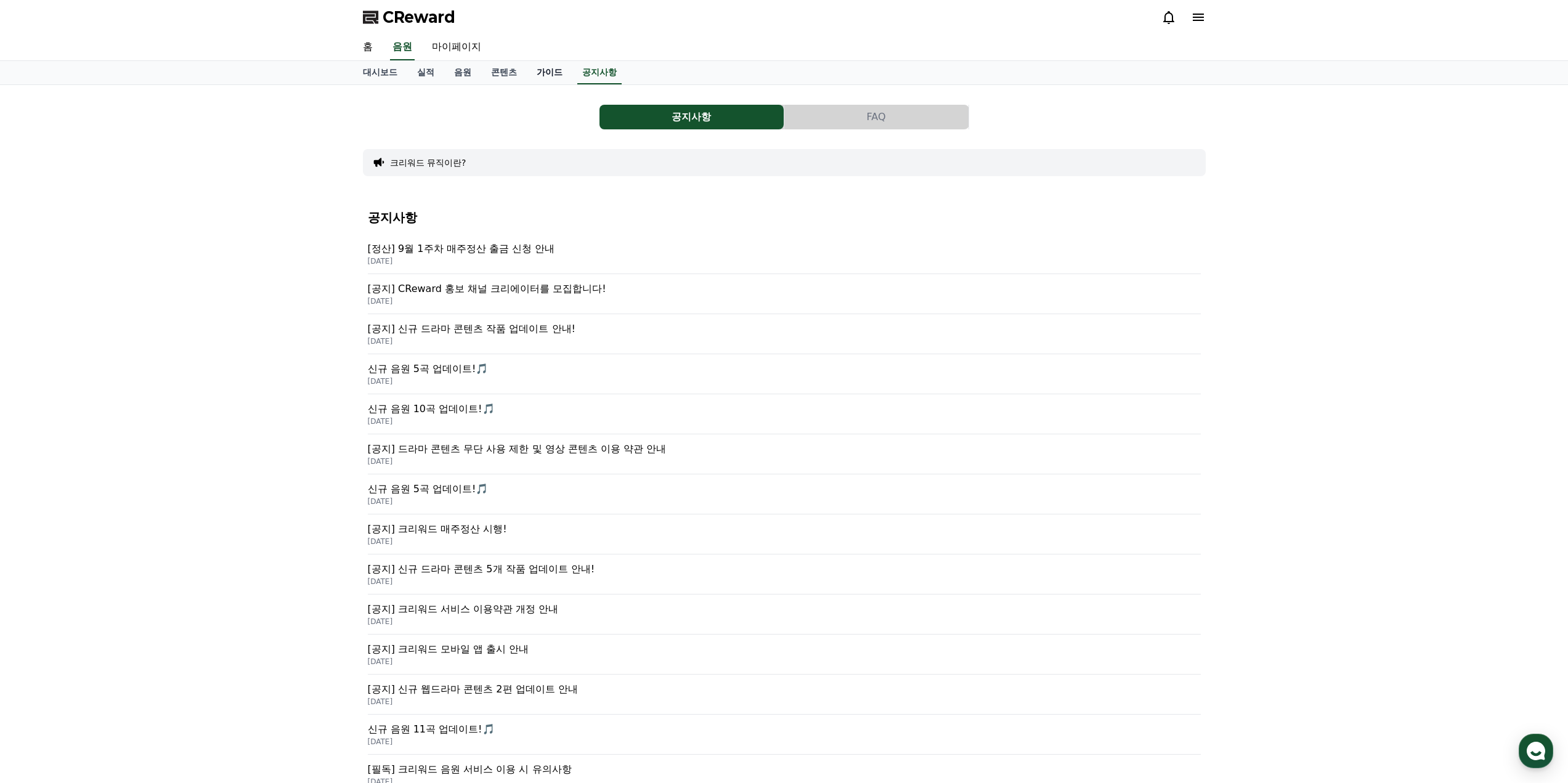
click at [550, 76] on link "가이드" at bounding box center [550, 72] width 46 height 24
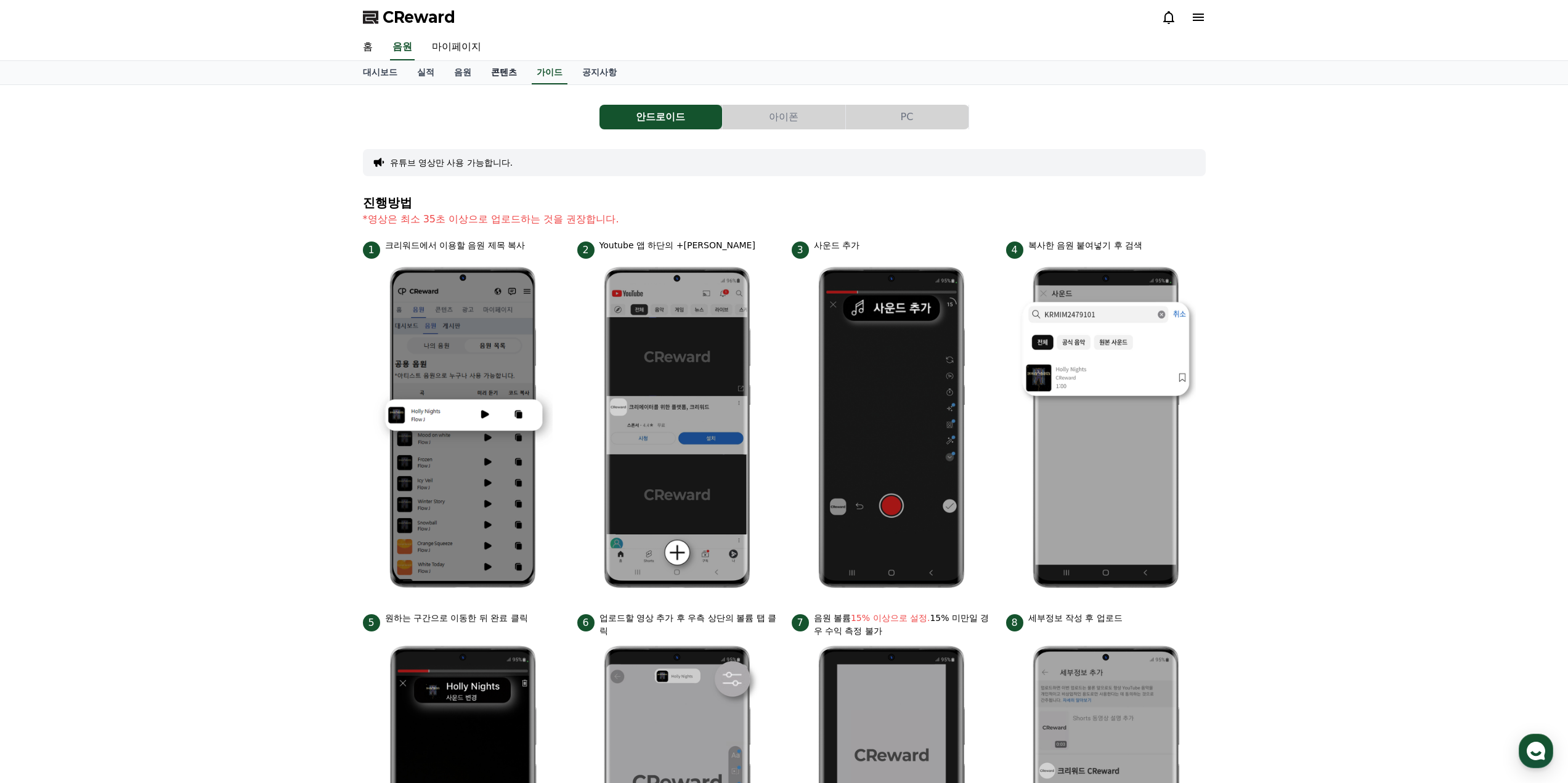
click at [505, 77] on link "콘텐츠" at bounding box center [504, 72] width 46 height 24
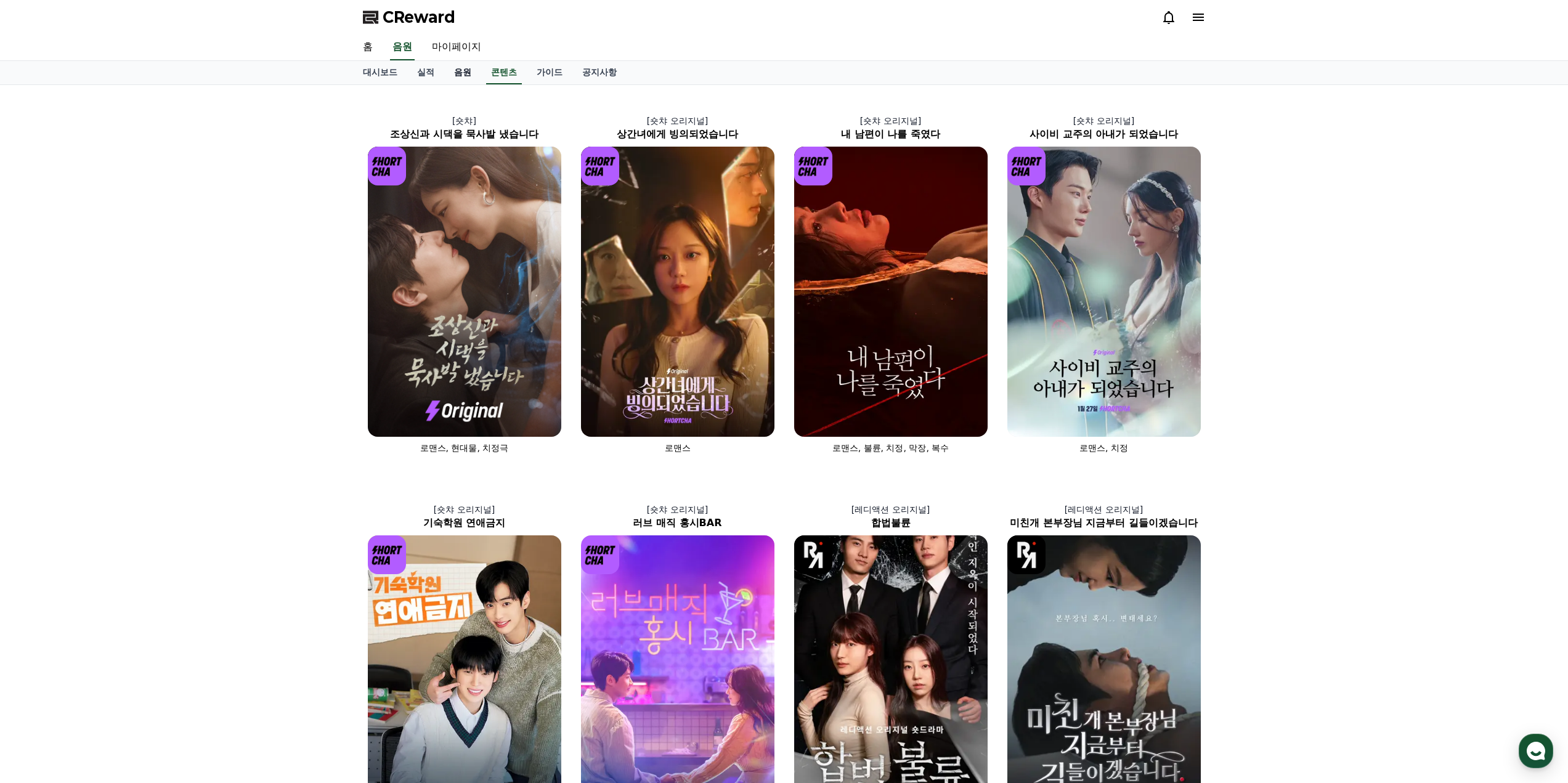
click at [464, 75] on link "음원" at bounding box center [463, 72] width 37 height 24
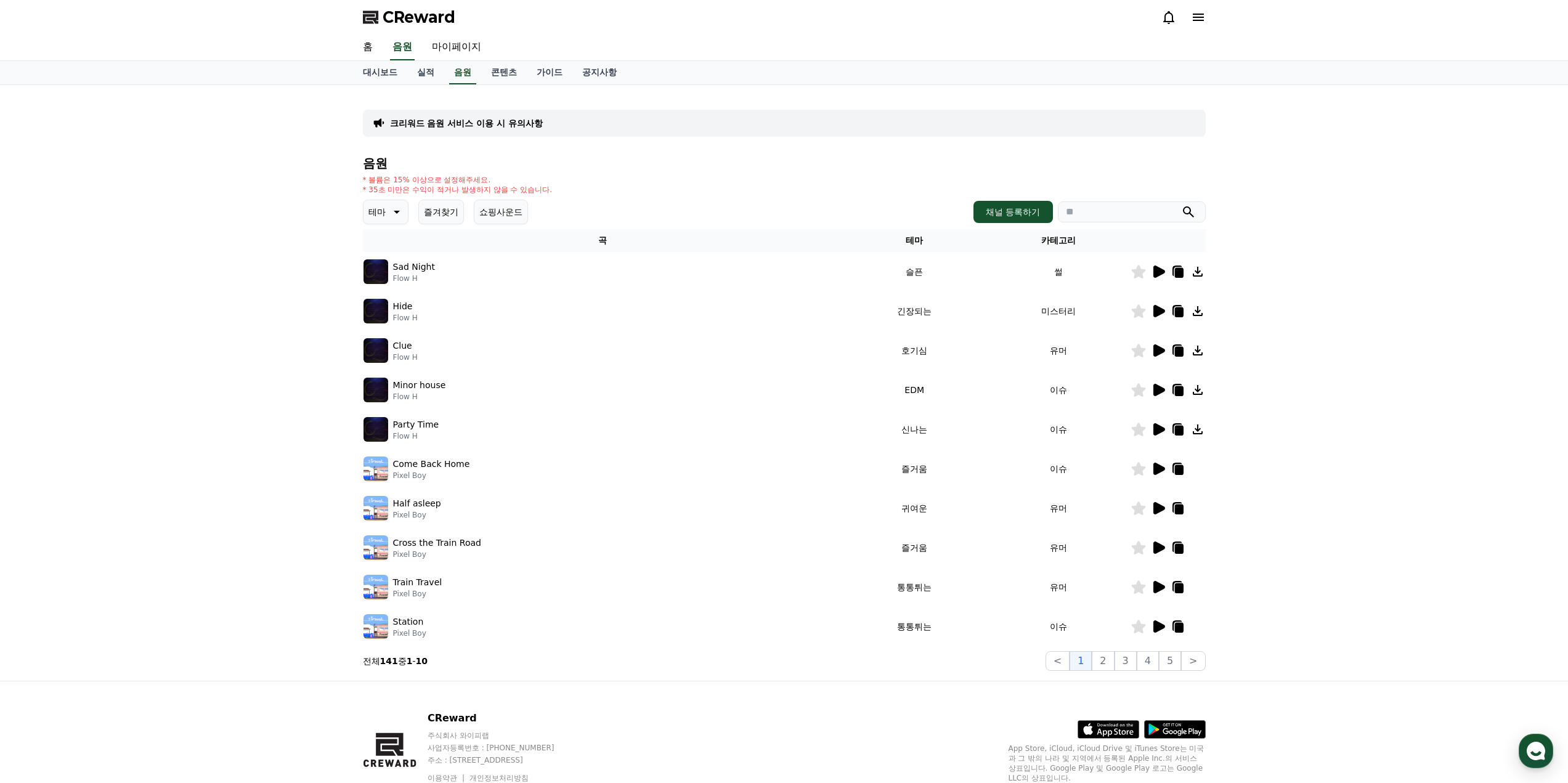
click at [1111, 673] on div "크리워드 음원 서비스 이용 시 유의사항 음원 * 볼륨은 15% 이상으로 설정해주세요. * 35초 미만은 수익이 적거나 발생하지 않을 수 있습니…" at bounding box center [784, 383] width 853 height 586
click at [1111, 668] on button "2" at bounding box center [1102, 661] width 22 height 20
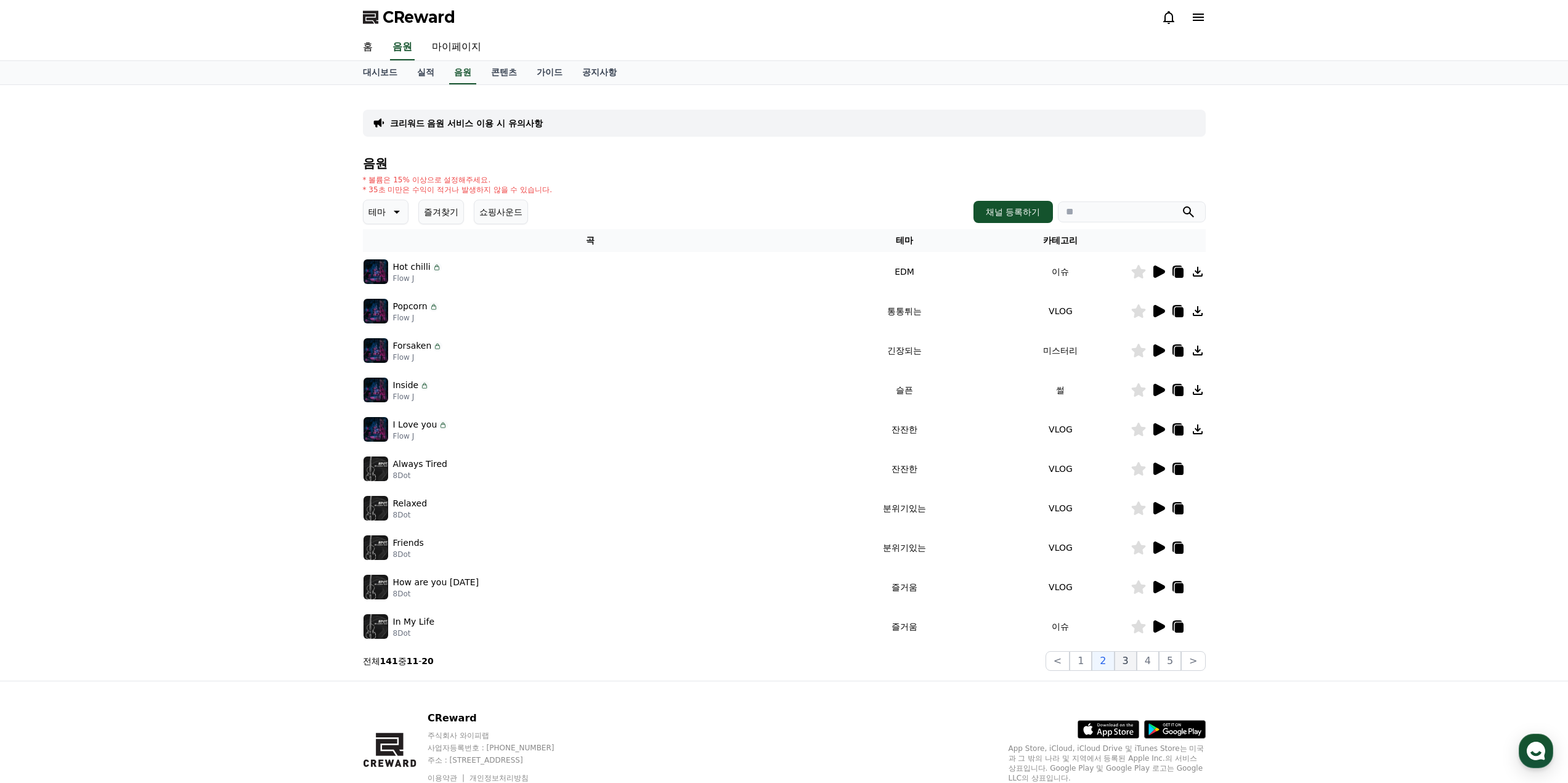
click at [1123, 665] on button "3" at bounding box center [1125, 661] width 22 height 20
click at [1136, 660] on button "3" at bounding box center [1125, 661] width 22 height 20
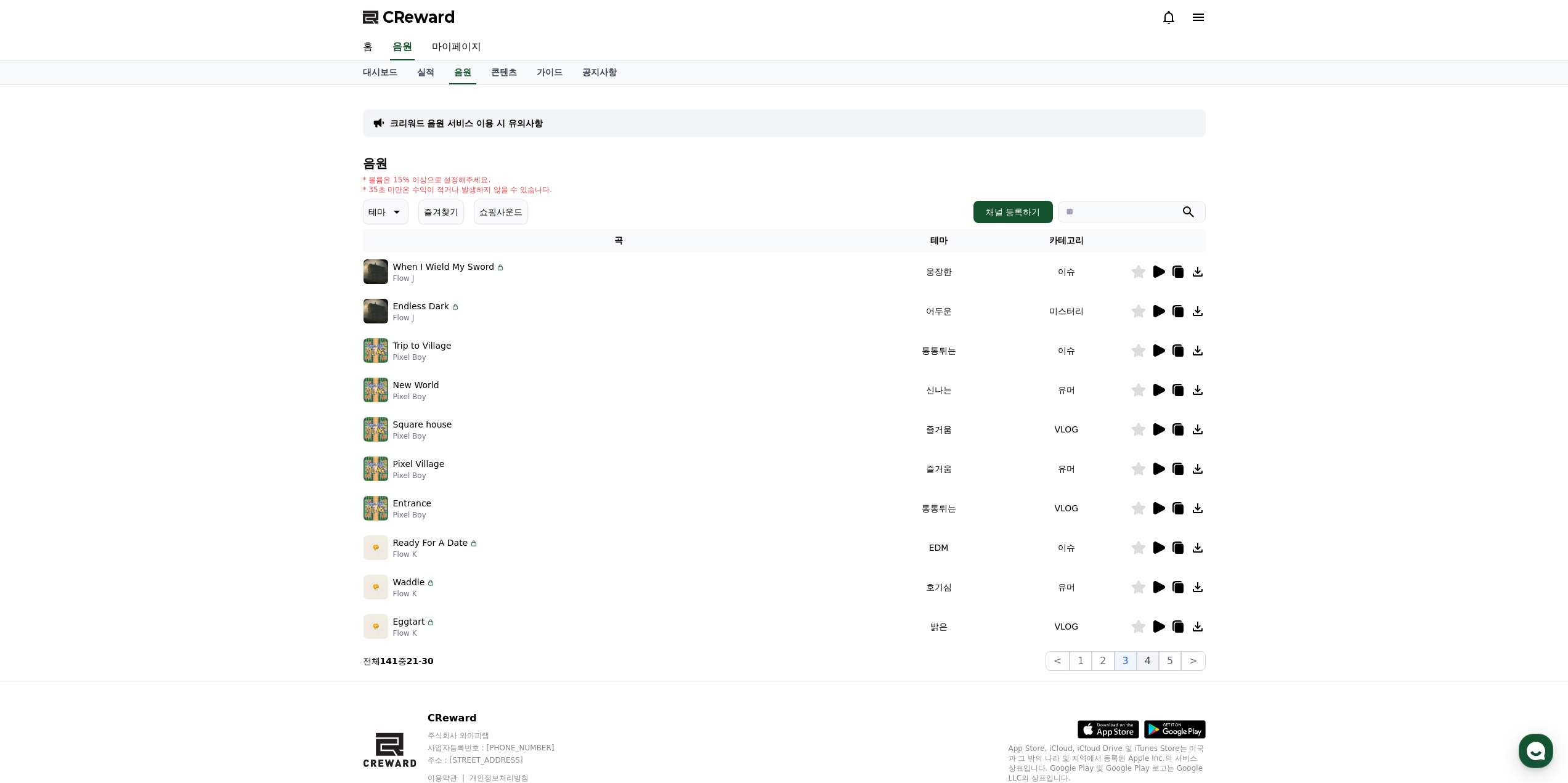
click at [1149, 661] on button "4" at bounding box center [1147, 661] width 22 height 20
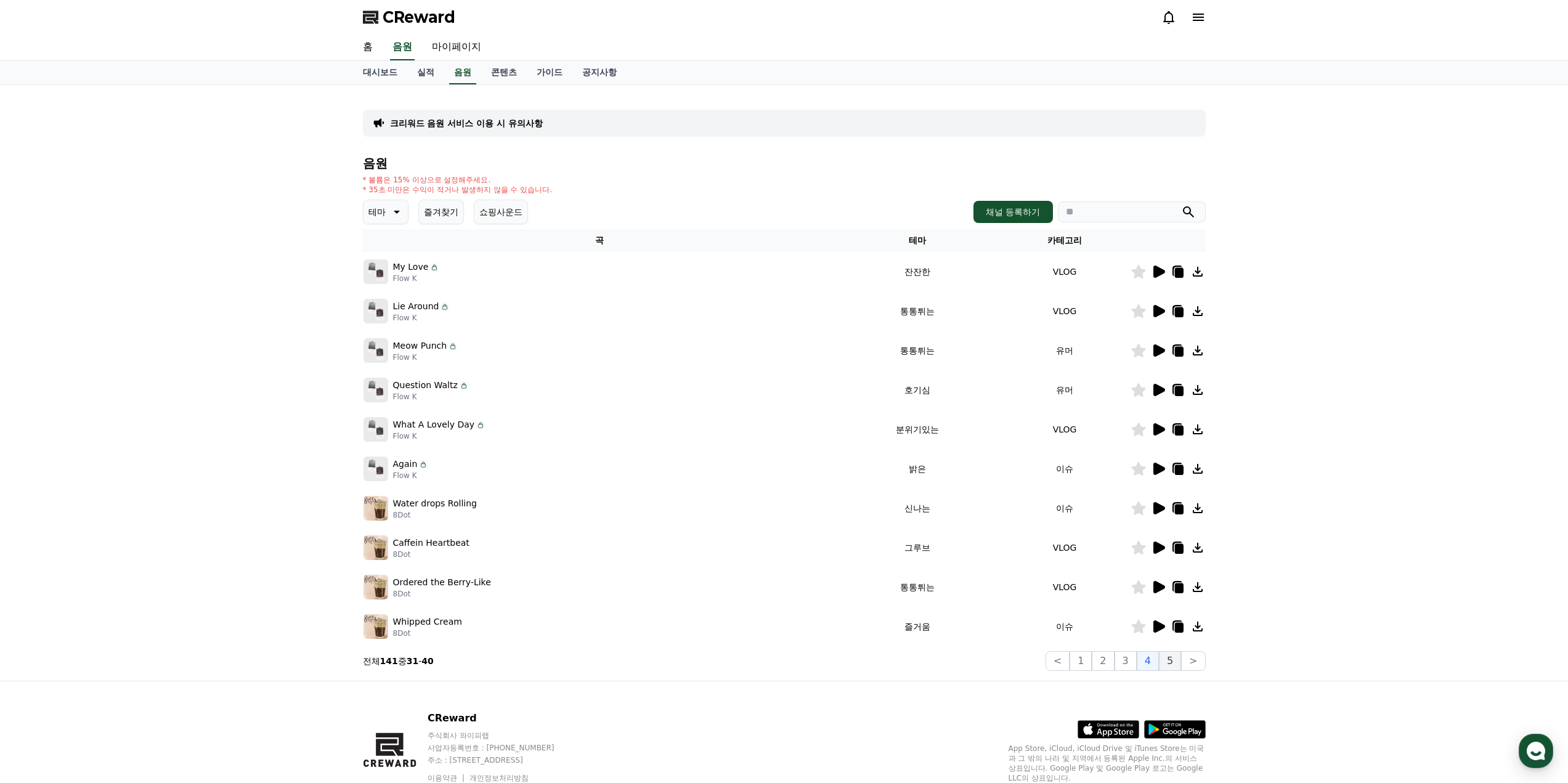
click at [1164, 661] on button "5" at bounding box center [1170, 661] width 22 height 20
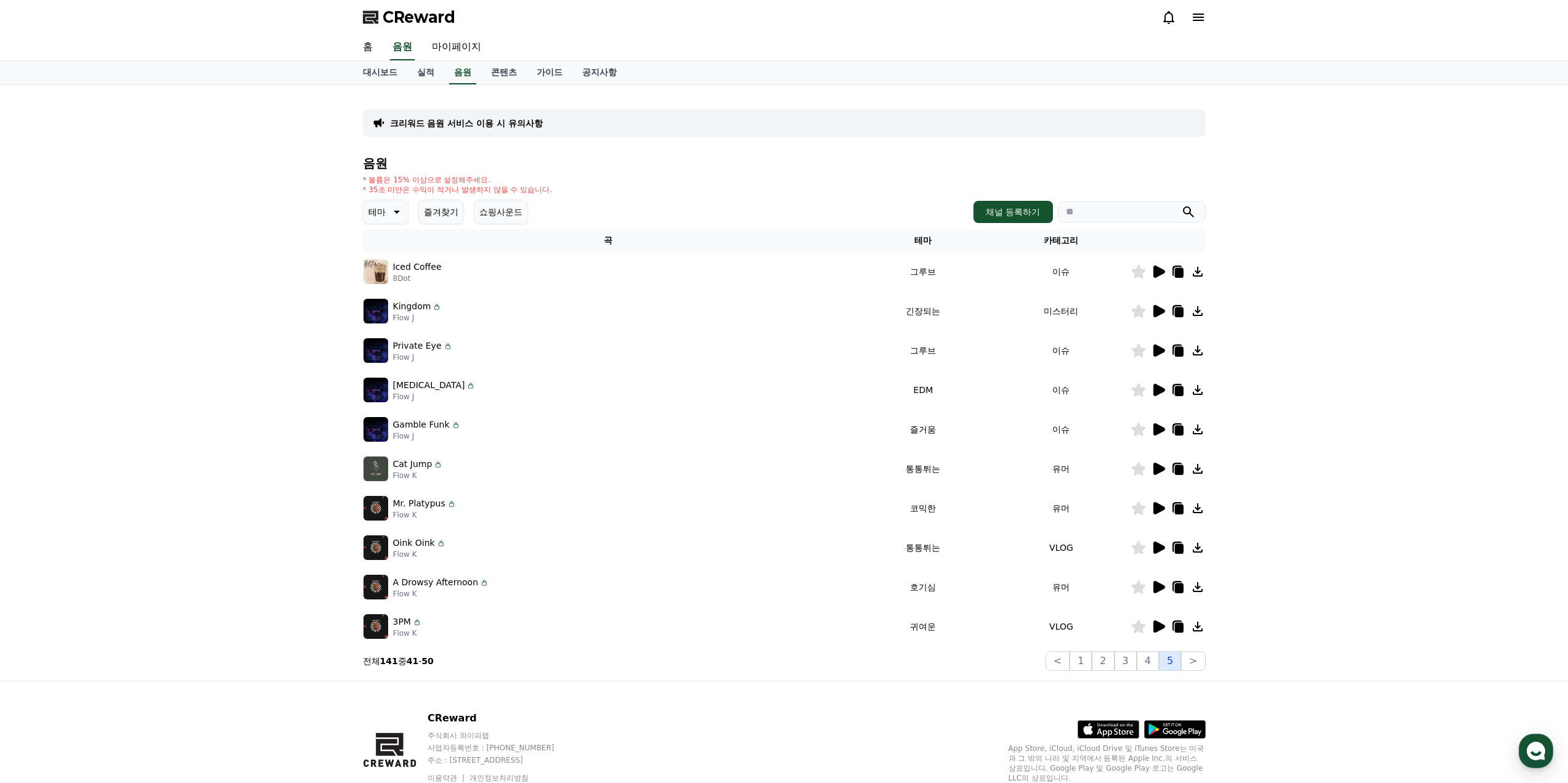
click at [1174, 660] on button "5" at bounding box center [1170, 661] width 22 height 20
click at [1187, 660] on button ">" at bounding box center [1194, 661] width 24 height 20
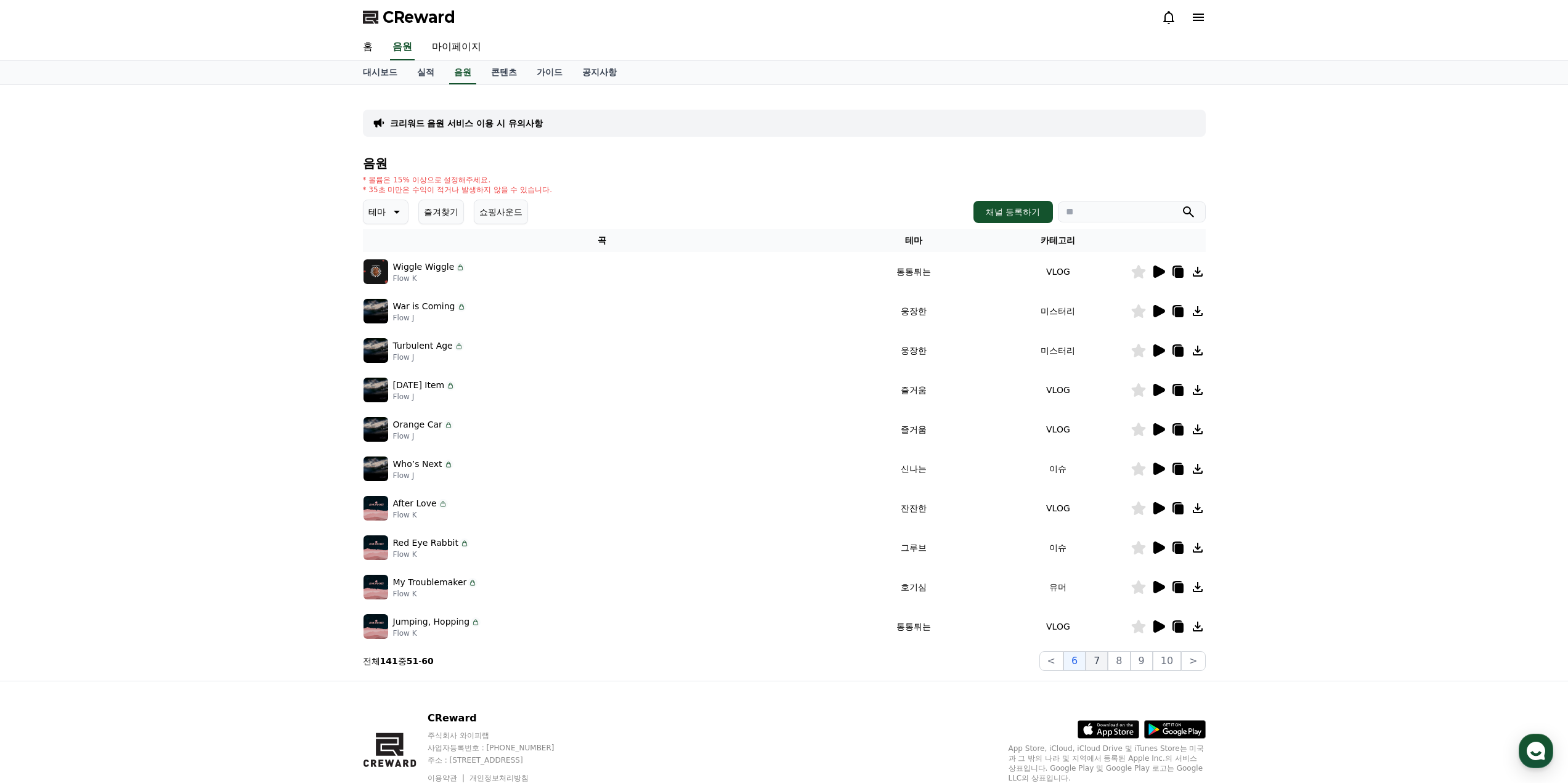
click at [1107, 663] on button "7" at bounding box center [1096, 661] width 22 height 20
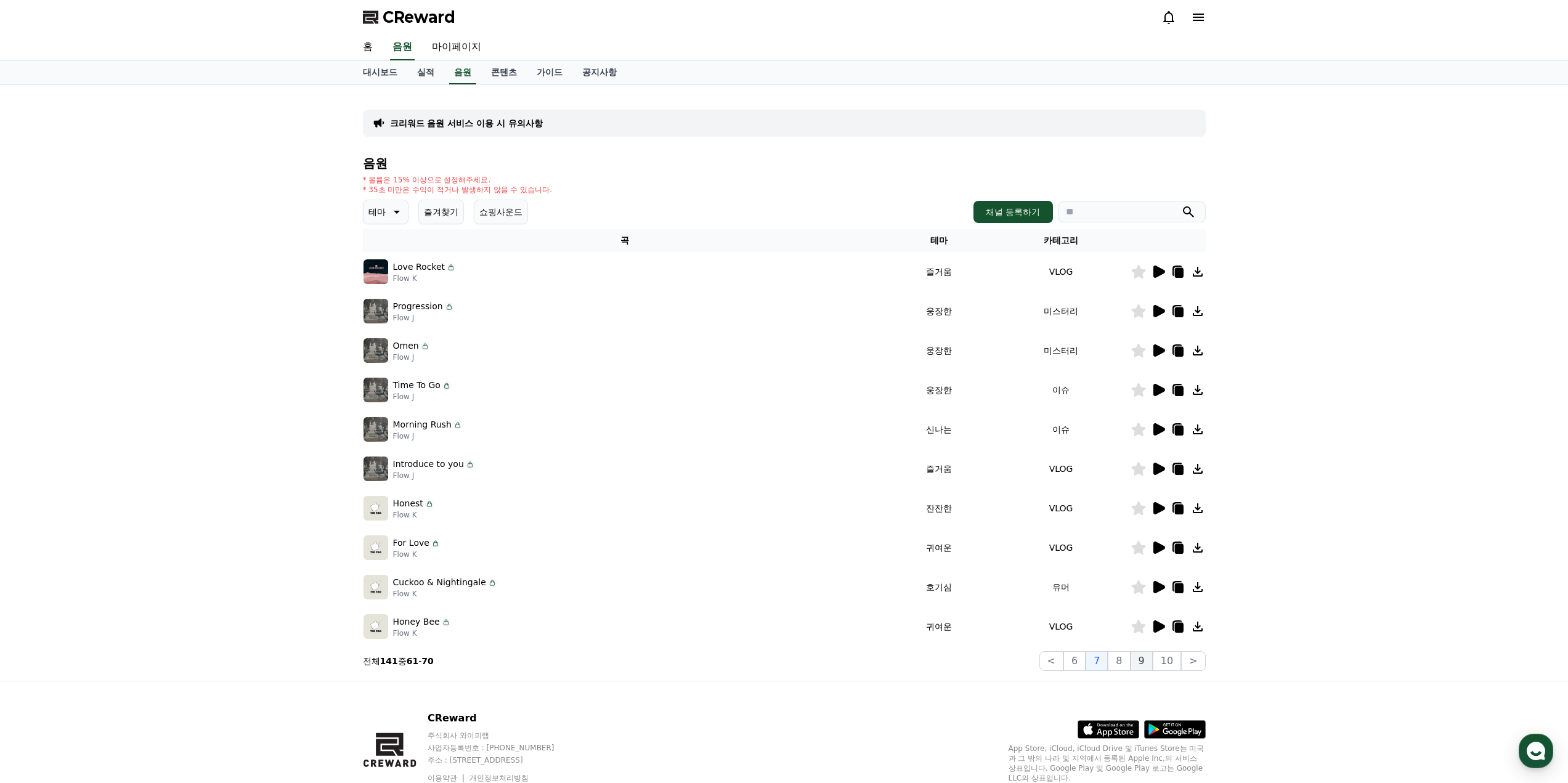
click at [1135, 663] on button "9" at bounding box center [1141, 661] width 22 height 20
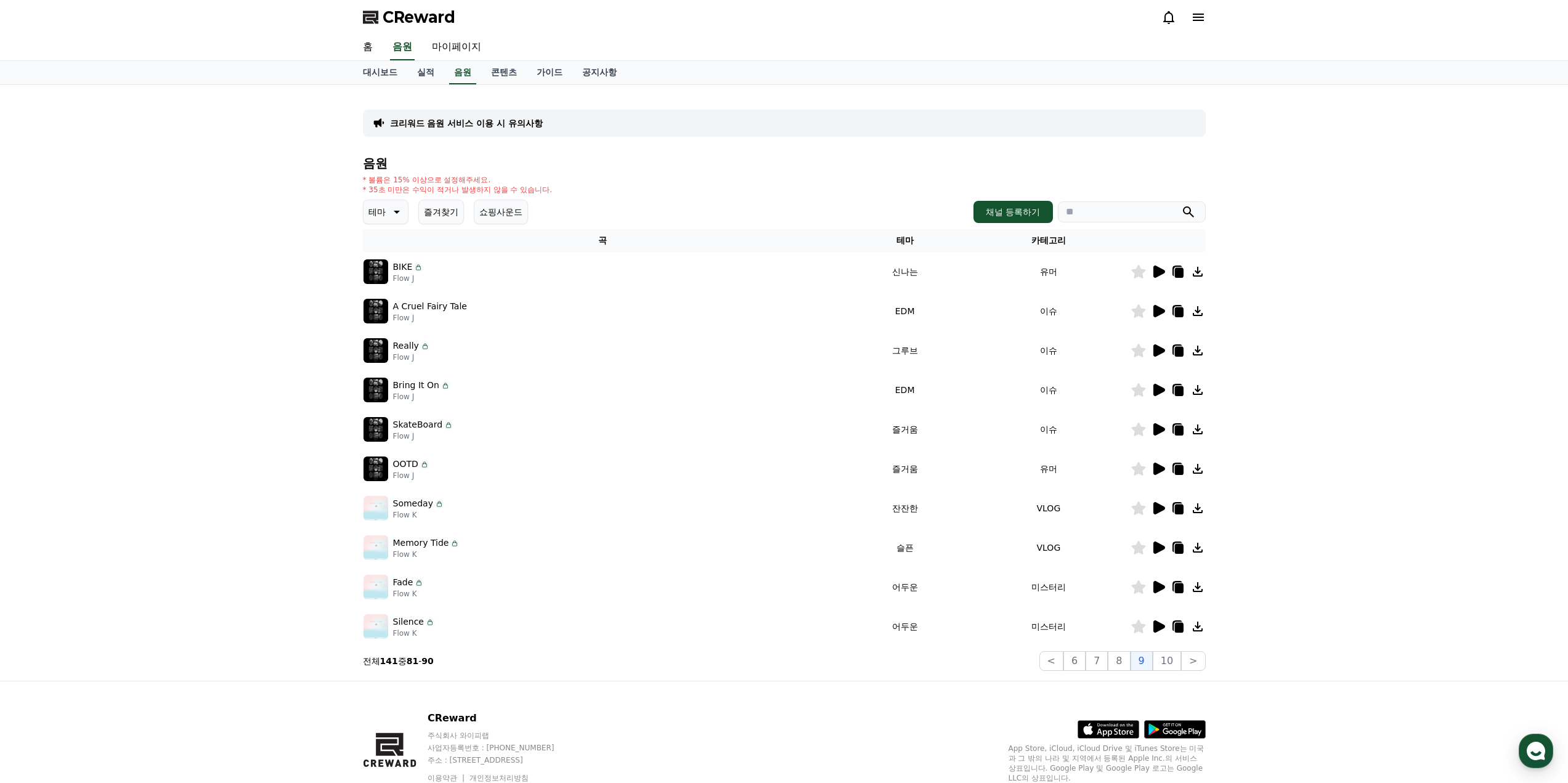
click at [468, 124] on p "크리워드 음원 서비스 이용 시 유의사항" at bounding box center [466, 123] width 153 height 12
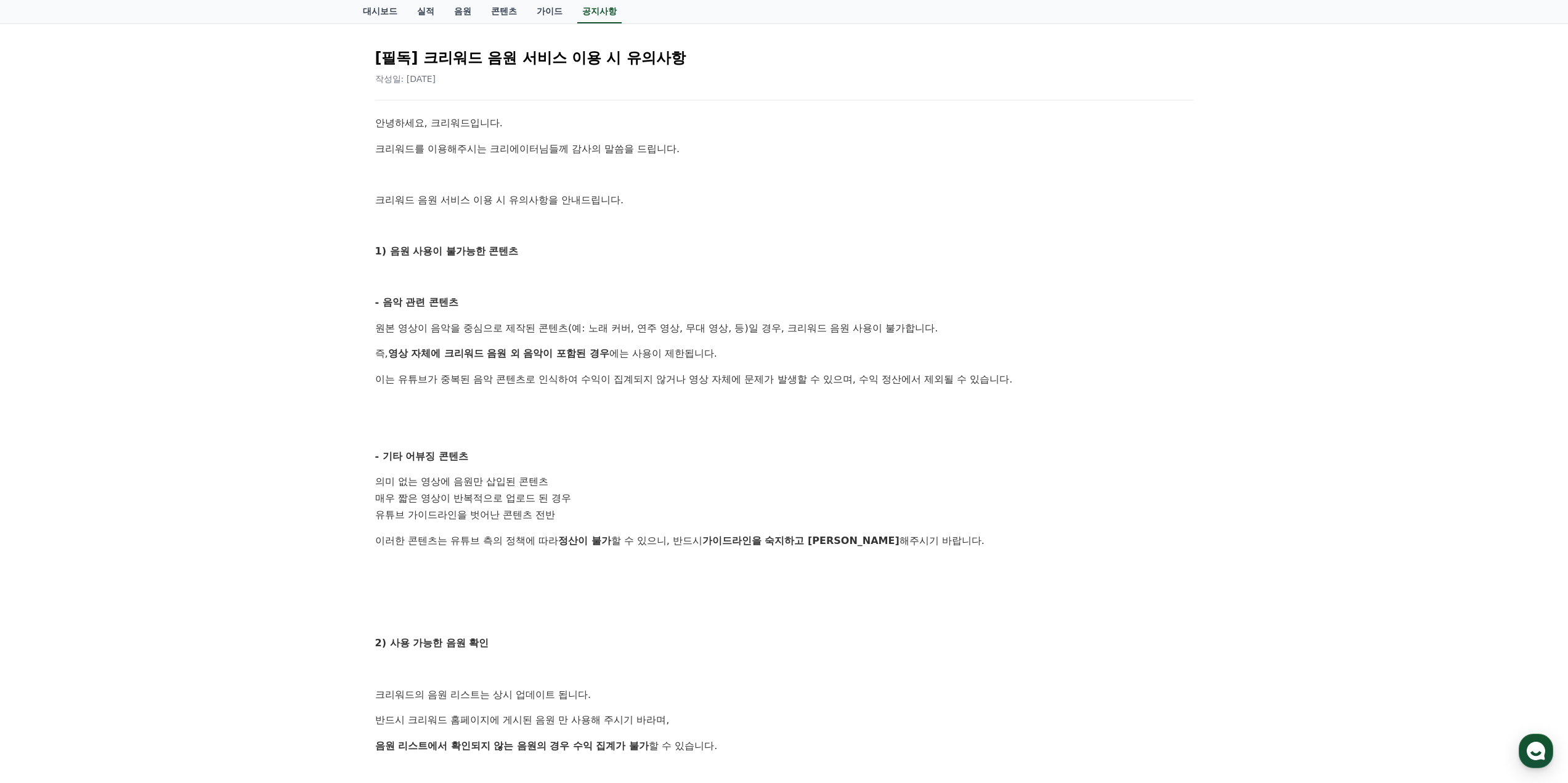
drag, startPoint x: 393, startPoint y: 391, endPoint x: 682, endPoint y: 400, distance: 289.1
click at [682, 400] on div "안녕하세요, 크리워드입니다. 크리워드를 이용해주시는 크리에이터님들께 감사의 말씀을 드립니다. 크리워드 음원 서비스 이용 시 유의사항을 안내드립…" at bounding box center [784, 524] width 818 height 818
drag, startPoint x: 713, startPoint y: 382, endPoint x: 561, endPoint y: 456, distance: 169.1
click at [561, 456] on div "안녕하세요, 크리워드입니다. 크리워드를 이용해주시는 크리에이터님들께 감사의 말씀을 드립니다. 크리워드 음원 서비스 이용 시 유의사항을 안내드립…" at bounding box center [784, 524] width 818 height 818
click at [572, 422] on div "안녕하세요, 크리워드입니다. 크리워드를 이용해주시는 크리에이터님들께 감사의 말씀을 드립니다. 크리워드 음원 서비스 이용 시 유의사항을 안내드립…" at bounding box center [784, 524] width 818 height 818
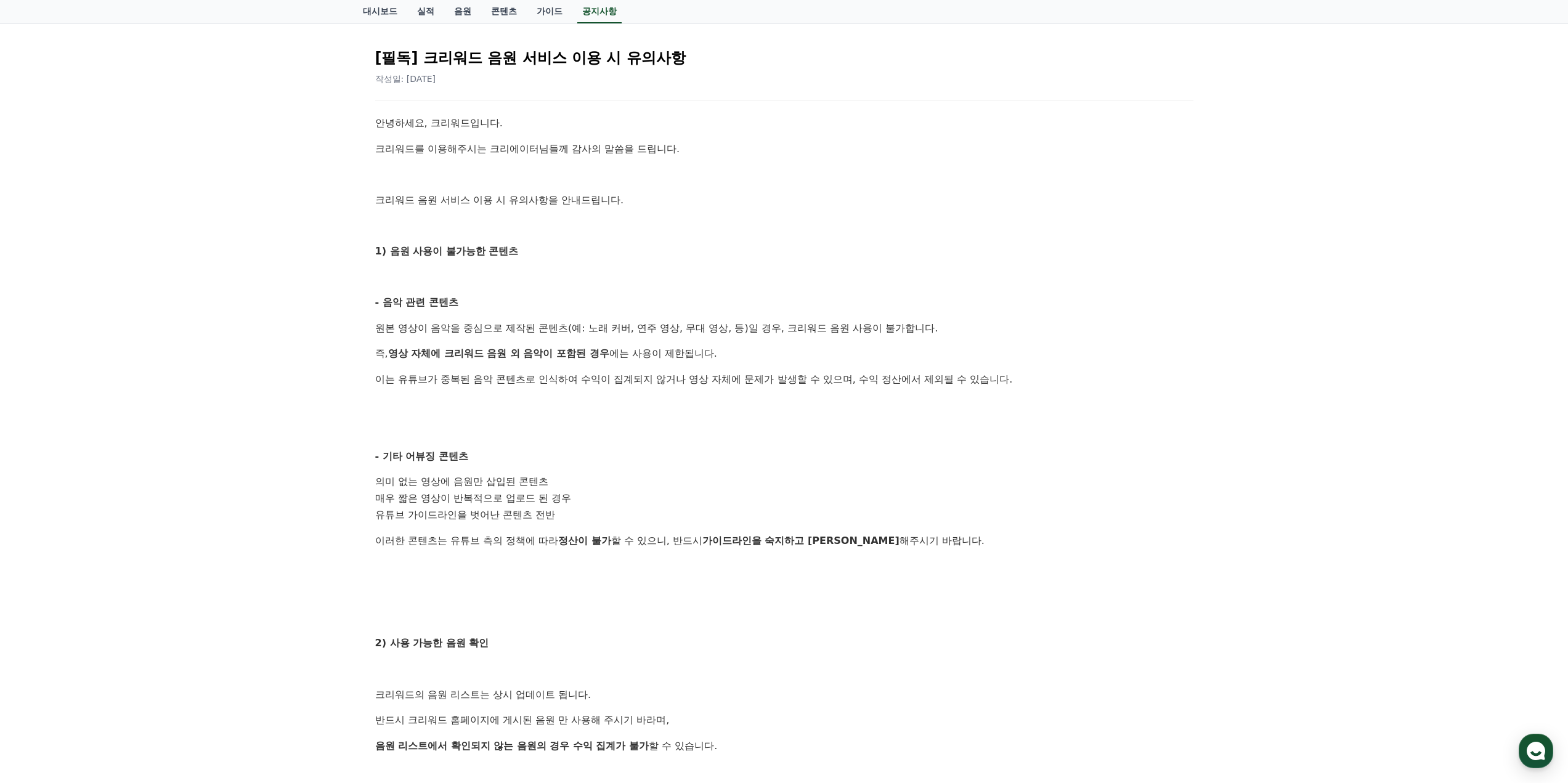
drag, startPoint x: 388, startPoint y: 348, endPoint x: 619, endPoint y: 454, distance: 254.2
click at [619, 454] on div "안녕하세요, 크리워드입니다. 크리워드를 이용해주시는 크리에이터님들께 감사의 말씀을 드립니다. 크리워드 음원 서비스 이용 시 유의사항을 안내드립…" at bounding box center [784, 524] width 818 height 818
click at [770, 451] on p "- 기타 어뷰징 콘텐츠" at bounding box center [784, 456] width 818 height 16
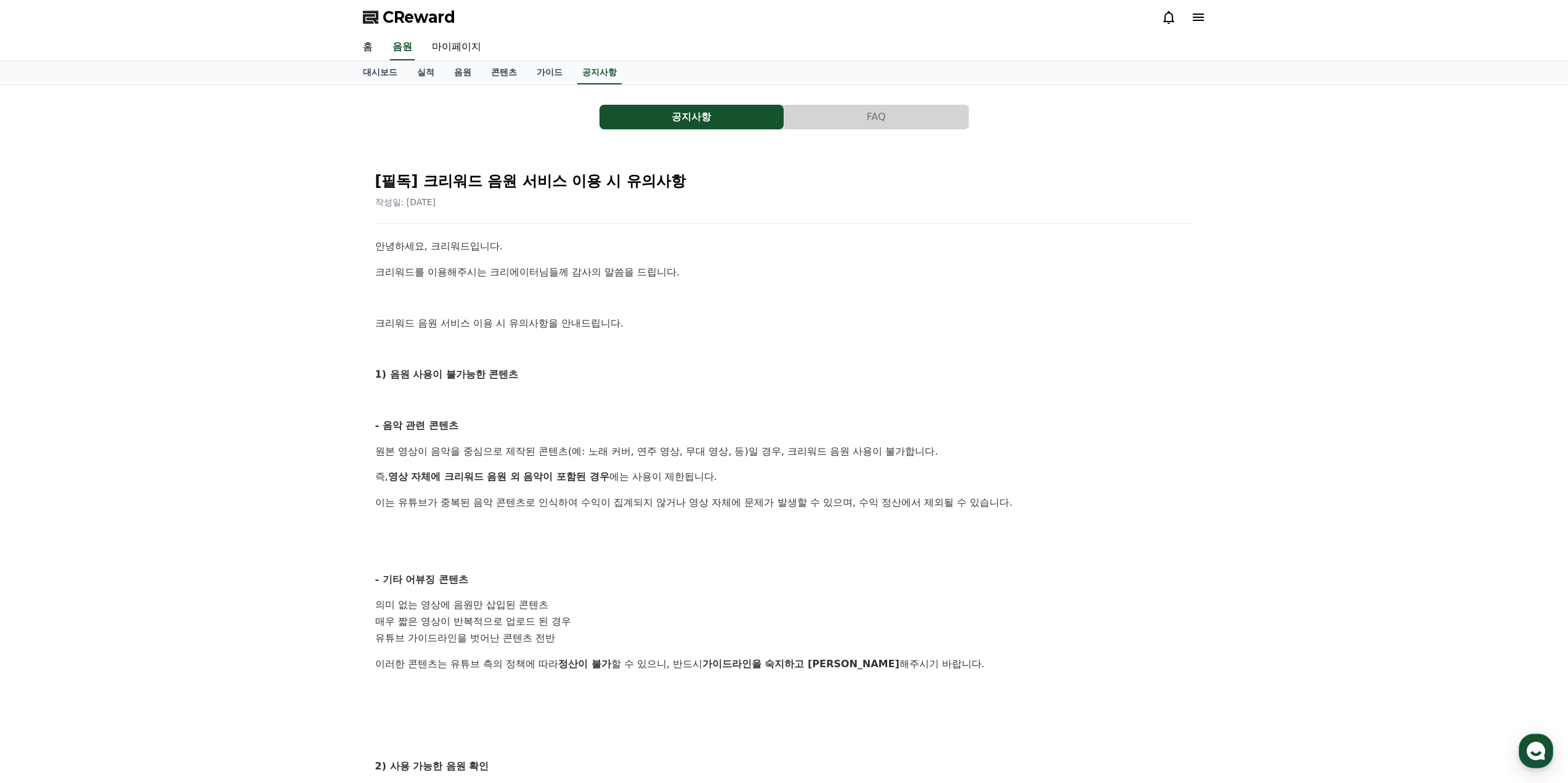
click at [859, 125] on button "FAQ" at bounding box center [876, 117] width 184 height 24
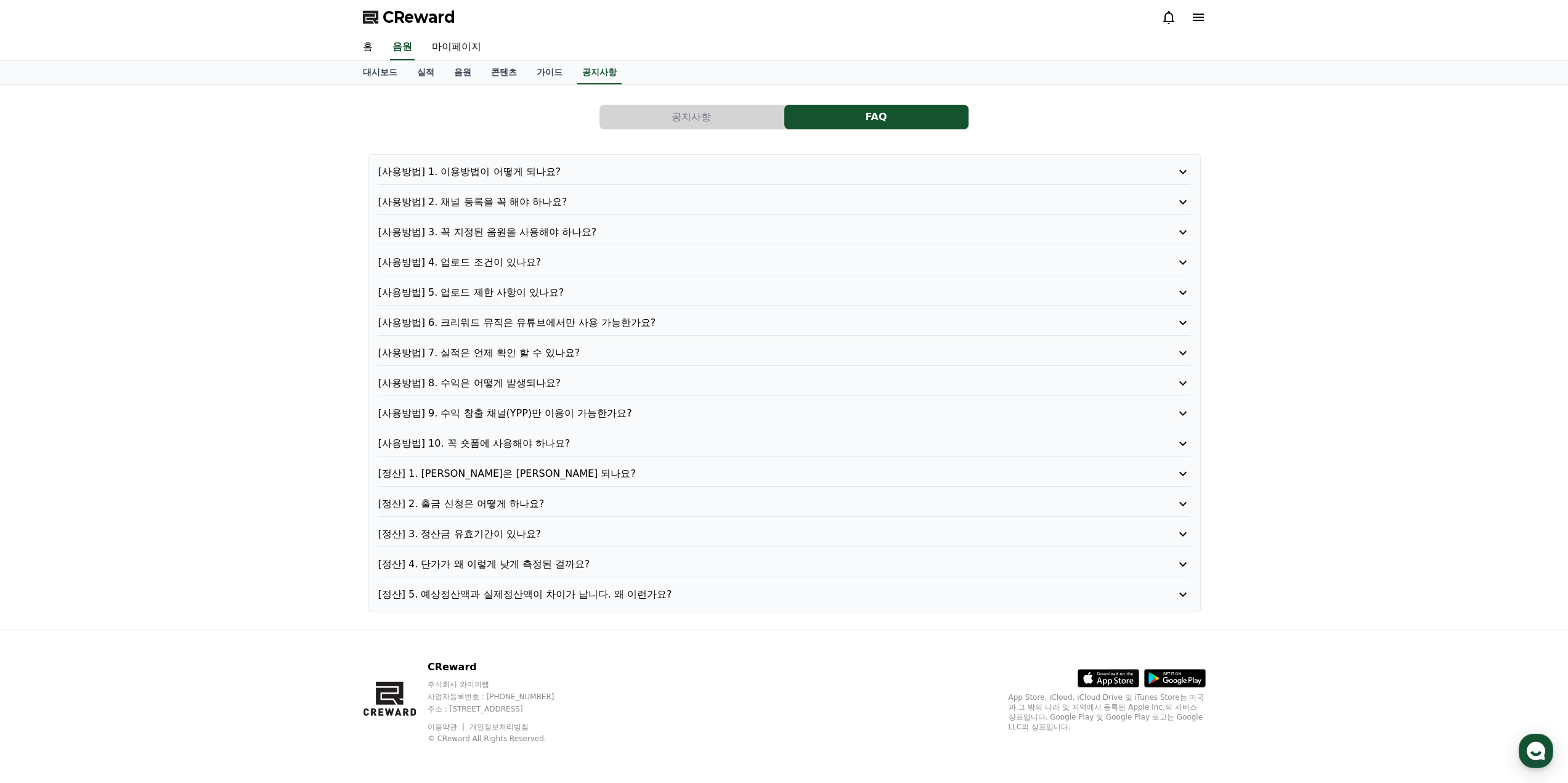
click at [480, 263] on p "[사용방법] 4. 업로드 조건이 있나요?" at bounding box center [752, 262] width 747 height 14
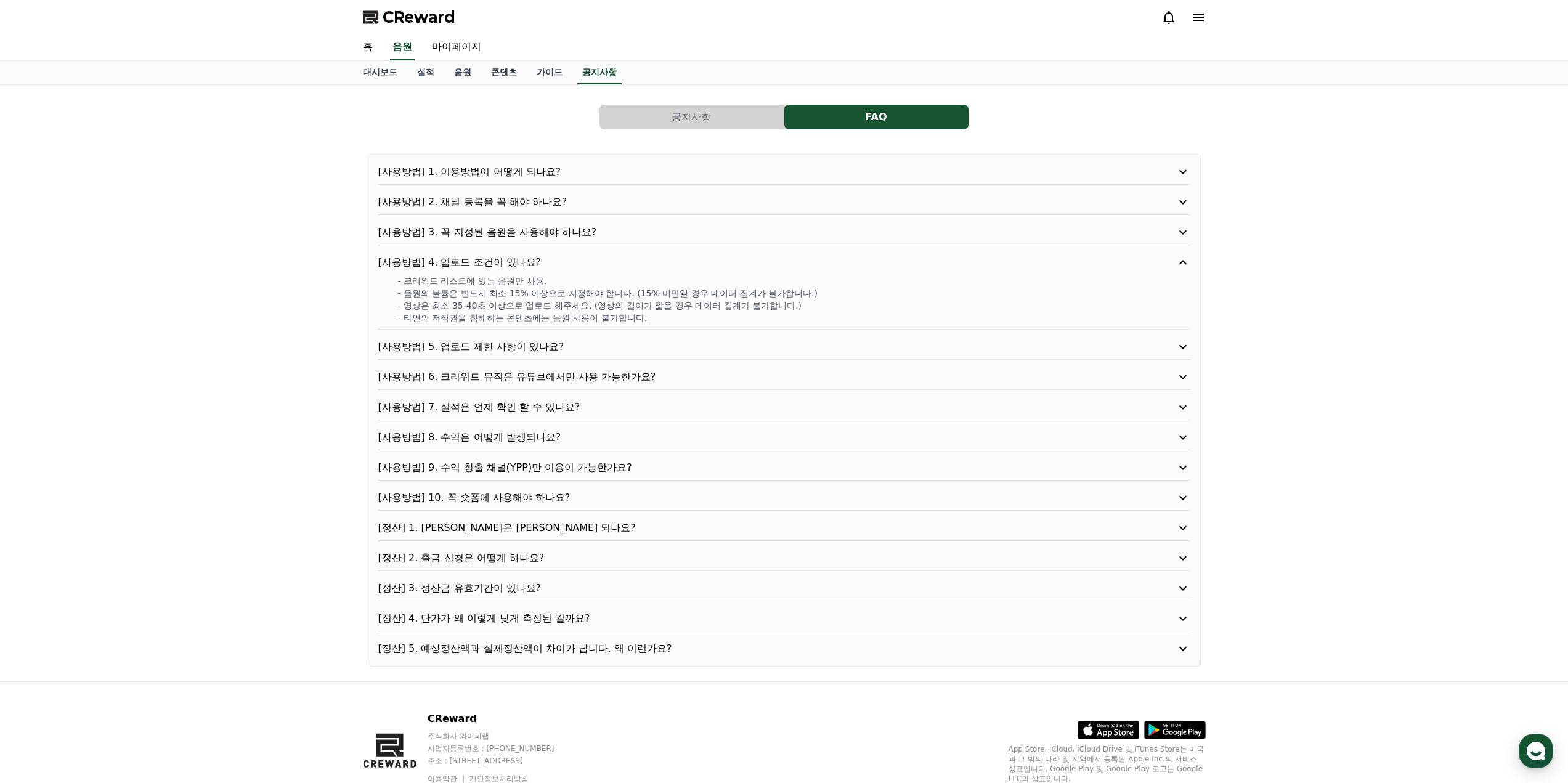
drag, startPoint x: 526, startPoint y: 294, endPoint x: 584, endPoint y: 320, distance: 63.6
click at [584, 320] on div "- 크리워드 리스트에 있는 음원만 사용. - 음원의 볼륨은 반드시 최소 15% 이상으로 지정해야 합니다. (15% 미만일 경우 데이터 집계가 …" at bounding box center [784, 299] width 812 height 49
click at [584, 320] on p "- 타인의 저작권을 침해하는 콘텐츠에는 음원 사용이 불가합니다." at bounding box center [794, 318] width 792 height 12
click at [597, 311] on p "- 영상은 최소 35-40초 이상으로 업로드 해주세요. (영상의 길이가 짧을 경우 데이터 집계가 불가합니다.)" at bounding box center [794, 305] width 792 height 12
click at [467, 315] on p "- 타인의 저작권을 침해하는 콘텐츠에는 음원 사용이 불가합니다." at bounding box center [794, 318] width 792 height 12
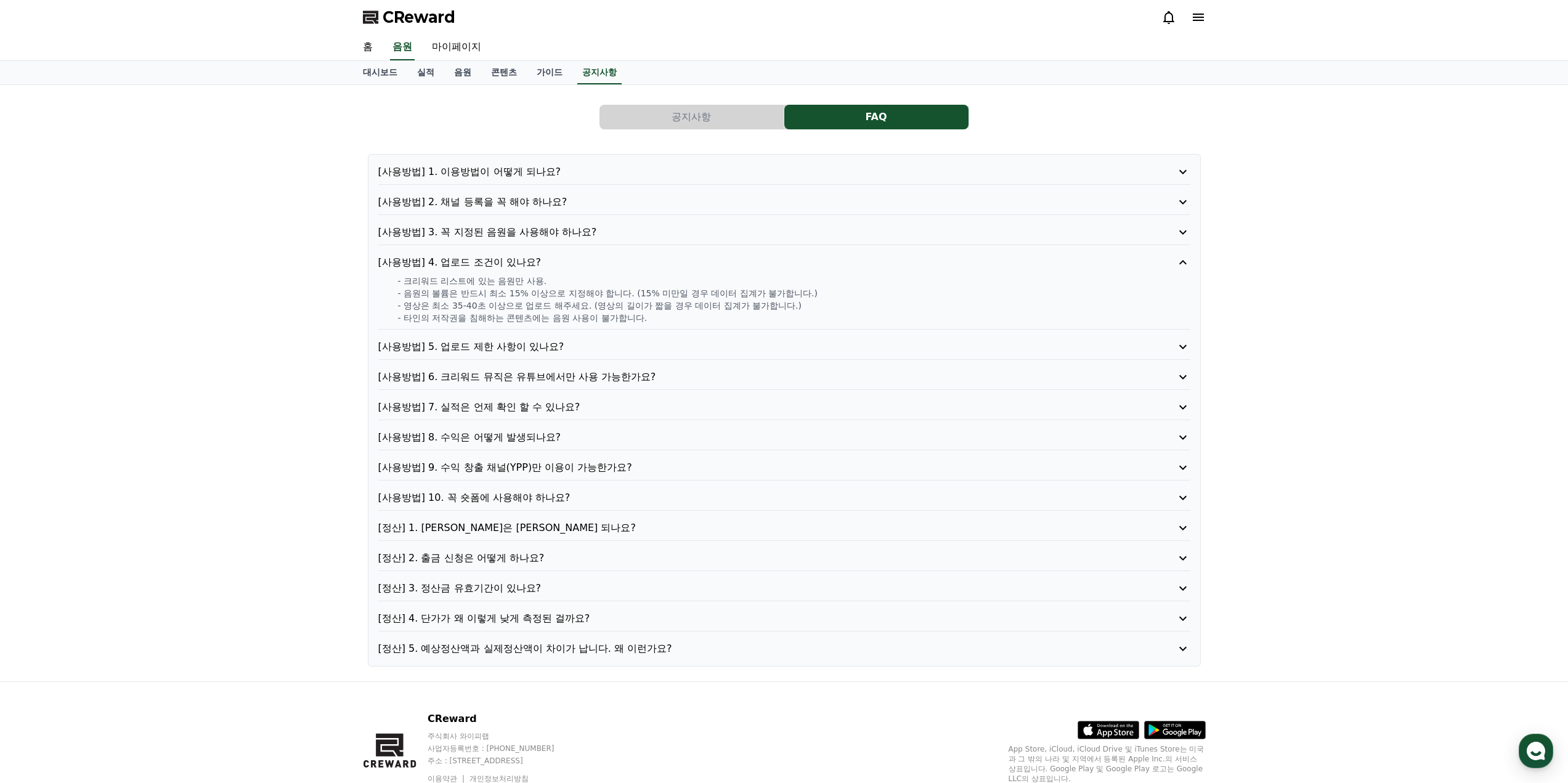
click at [467, 317] on p "- 타인의 저작권을 침해하는 콘텐츠에는 음원 사용이 불가합니다." at bounding box center [794, 318] width 792 height 12
drag, startPoint x: 457, startPoint y: 320, endPoint x: 396, endPoint y: 315, distance: 61.2
click at [396, 315] on div "- 크리워드 리스트에 있는 음원만 사용. - 음원의 볼륨은 반드시 최소 15% 이상으로 지정해야 합니다. (15% 미만일 경우 데이터 집계가 …" at bounding box center [784, 299] width 812 height 49
click at [519, 315] on p "- 타인의 저작권을 침해하는 콘텐츠에는 음원 사용이 불가합니다." at bounding box center [794, 318] width 792 height 12
click at [510, 346] on p "[사용방법] 5. 업로드 제한 사항이 있나요?" at bounding box center [752, 346] width 747 height 14
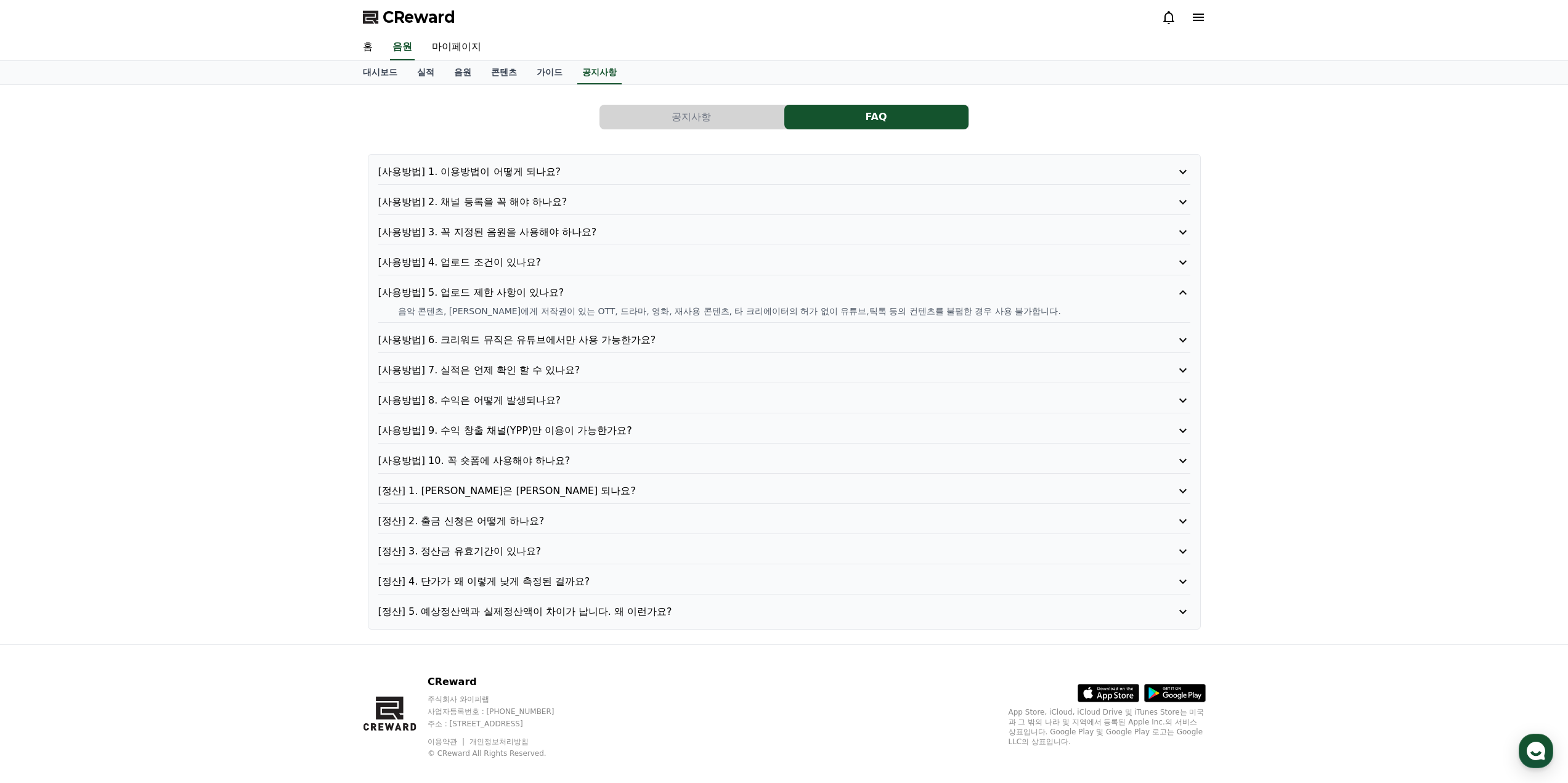
drag, startPoint x: 400, startPoint y: 315, endPoint x: 1013, endPoint y: 317, distance: 613.0
click at [1013, 317] on div "[사용방법] 5. 업로드 제한 사항이 있나요? 음악 콘텐츠, [PERSON_NAME]에게 저작권이 있는 OTT, 드라마, 영화, 재사용 콘텐츠…" at bounding box center [784, 304] width 812 height 37
drag, startPoint x: 786, startPoint y: 315, endPoint x: 778, endPoint y: 317, distance: 8.2
click at [784, 316] on p "음악 콘텐츠, [PERSON_NAME]에게 저작권이 있는 OTT, 드라마, 영화, 재사용 콘텐츠, 타 크리에이터의 허가 없이 유튜브,틱톡 등의…" at bounding box center [794, 311] width 792 height 12
click at [739, 309] on p "음악 콘텐츠, [PERSON_NAME]에게 저작권이 있는 OTT, 드라마, 영화, 재사용 콘텐츠, 타 크리에이터의 허가 없이 유튜브,틱톡 등의…" at bounding box center [794, 311] width 792 height 12
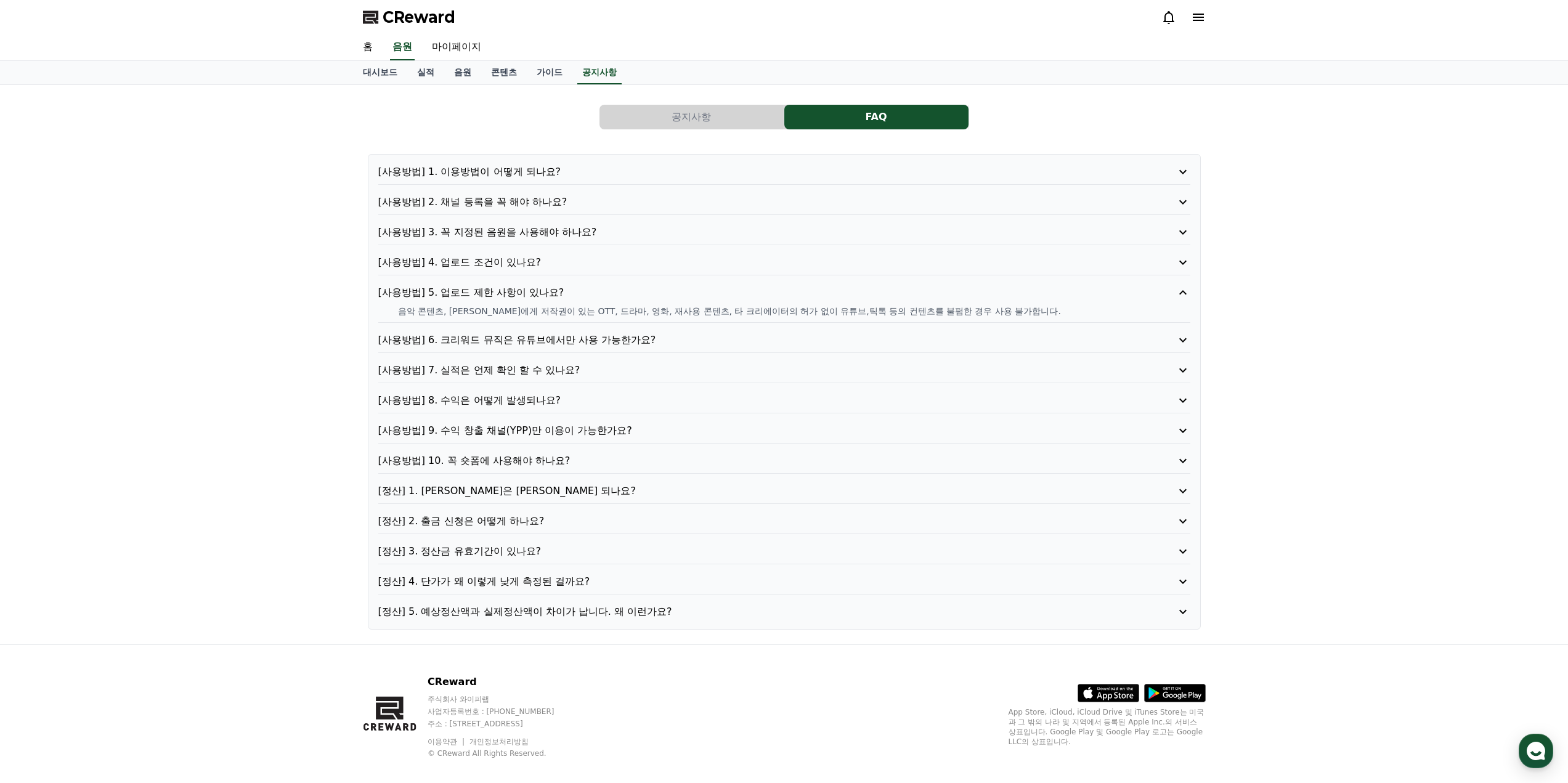
click at [521, 342] on p "[사용방법] 6. 크리워드 뮤직은 유튜브에서만 사용 가능한가요?" at bounding box center [752, 339] width 747 height 14
click at [522, 342] on p "네, 크리워드 뮤직 서비스는 현재 유튜브에서만 사용 가능합니다." at bounding box center [794, 341] width 792 height 12
